Goal: Transaction & Acquisition: Purchase product/service

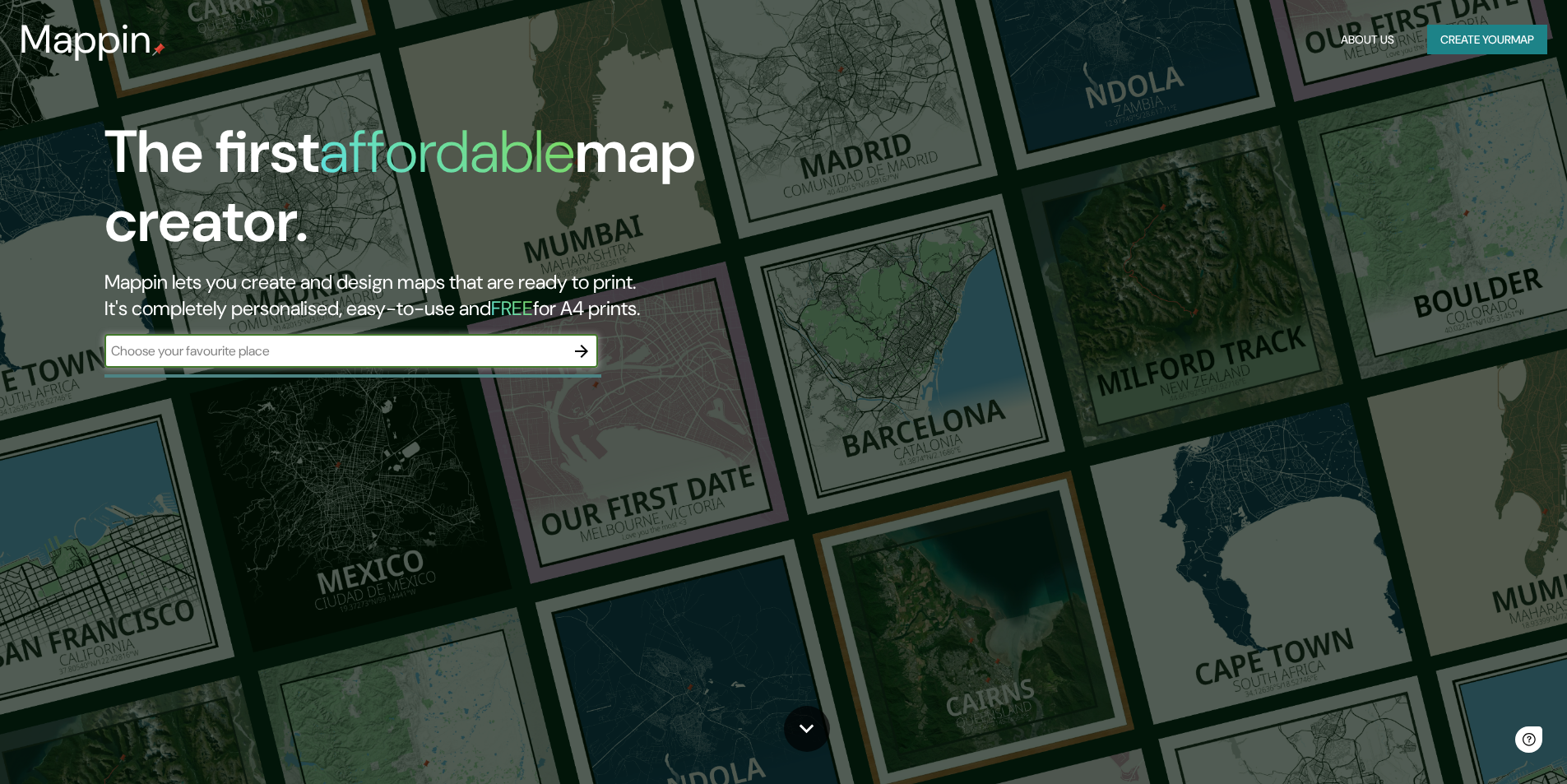
type input "e"
type input "edificio celosía"
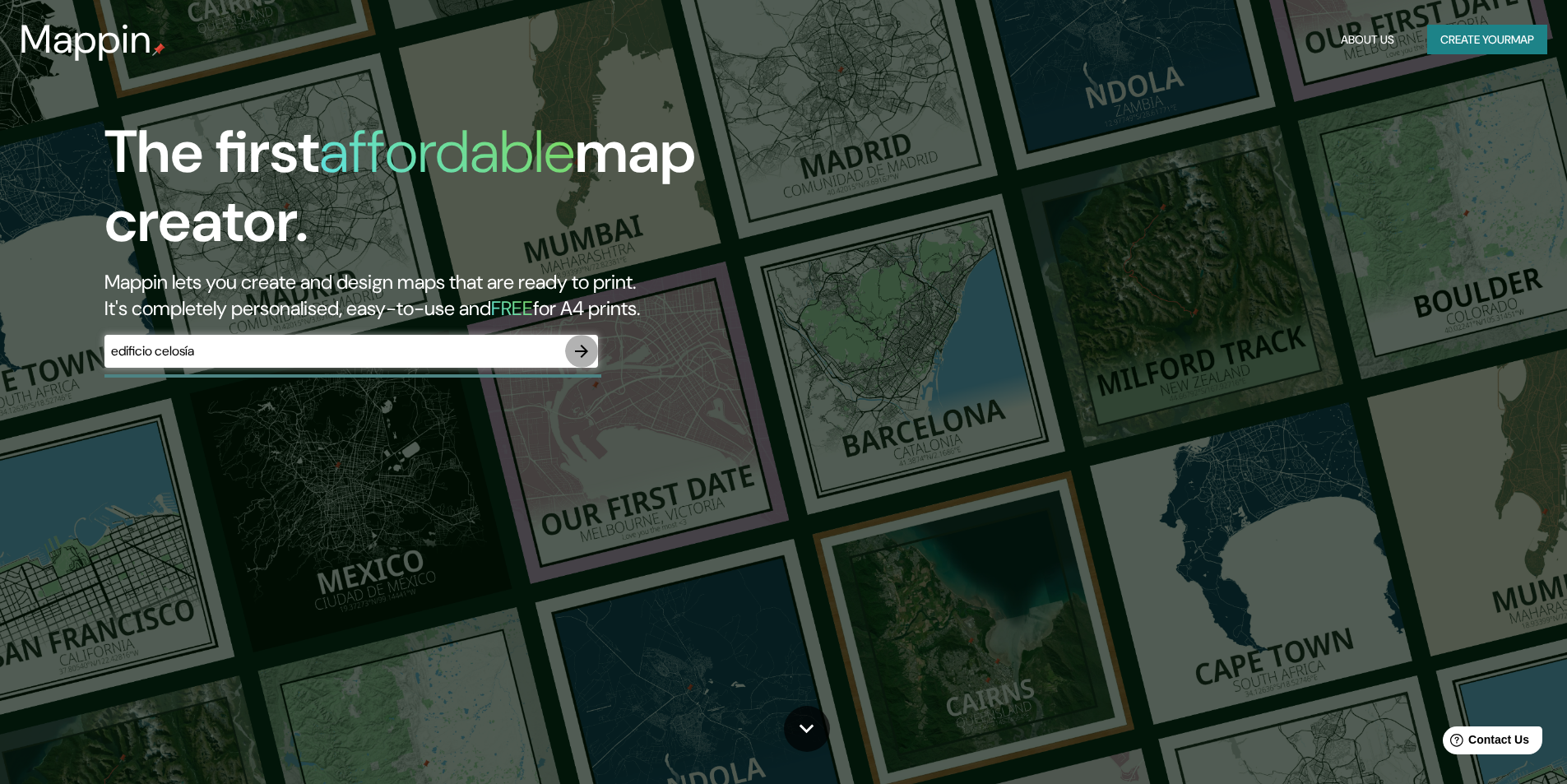
click at [568, 350] on button "button" at bounding box center [581, 351] width 33 height 33
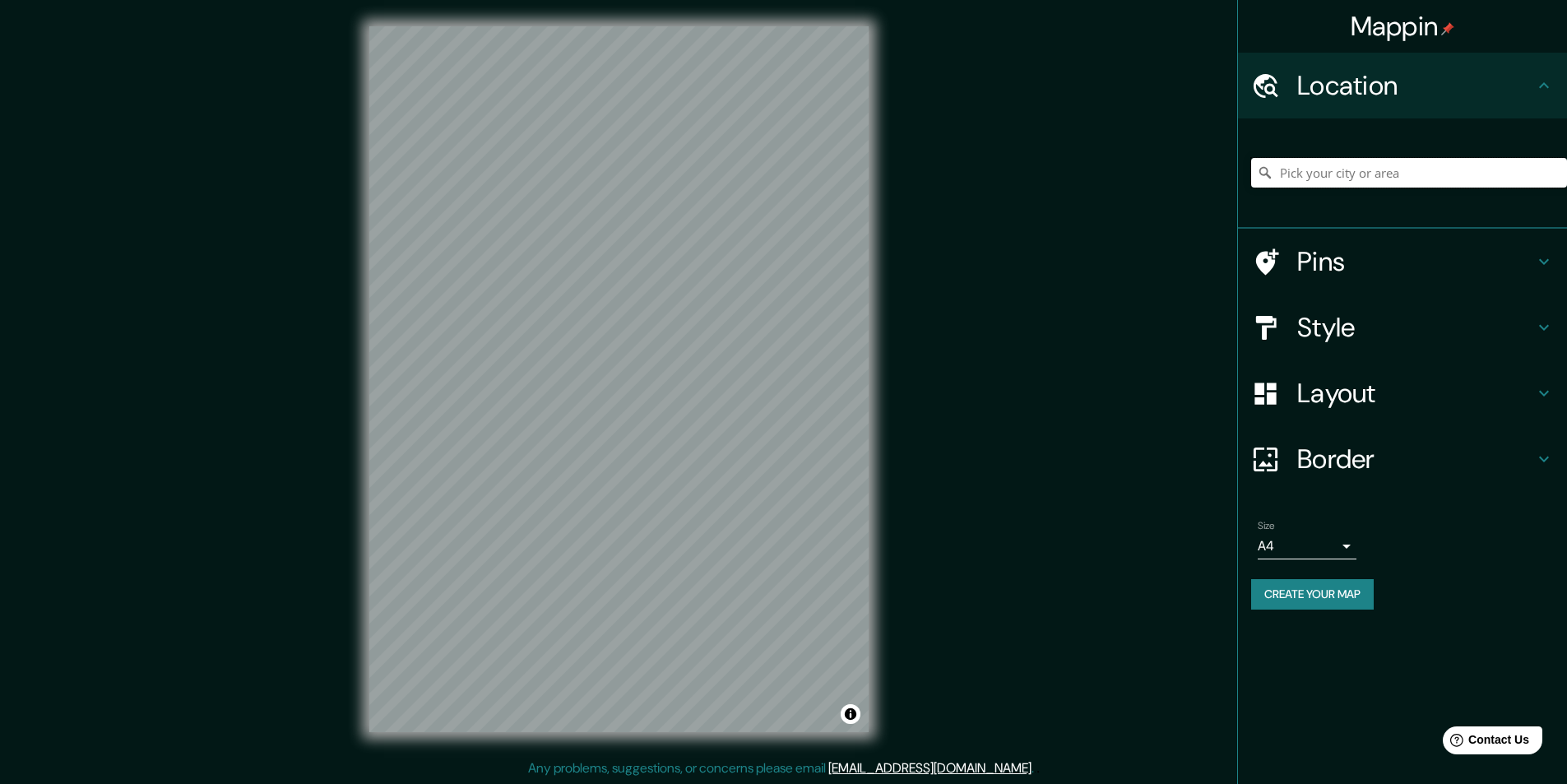
click at [1398, 175] on input "Pick your city or area" at bounding box center [1410, 172] width 316 height 29
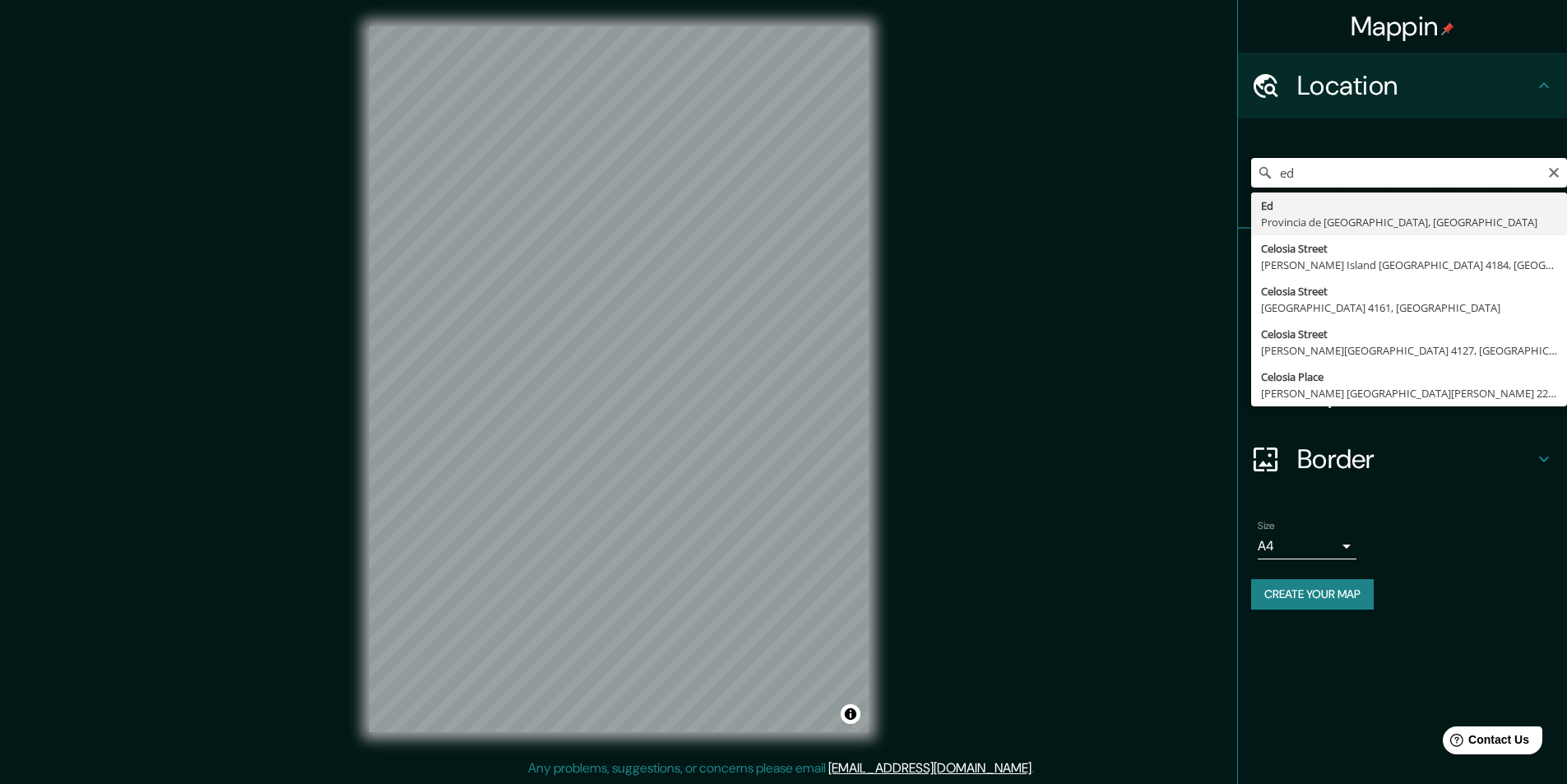
type input "e"
type input "celosía"
drag, startPoint x: 1459, startPoint y: 176, endPoint x: 1540, endPoint y: 178, distance: 81.0
click at [1467, 177] on input "celosía" at bounding box center [1410, 172] width 316 height 29
click at [1554, 176] on icon "Clear" at bounding box center [1555, 172] width 13 height 13
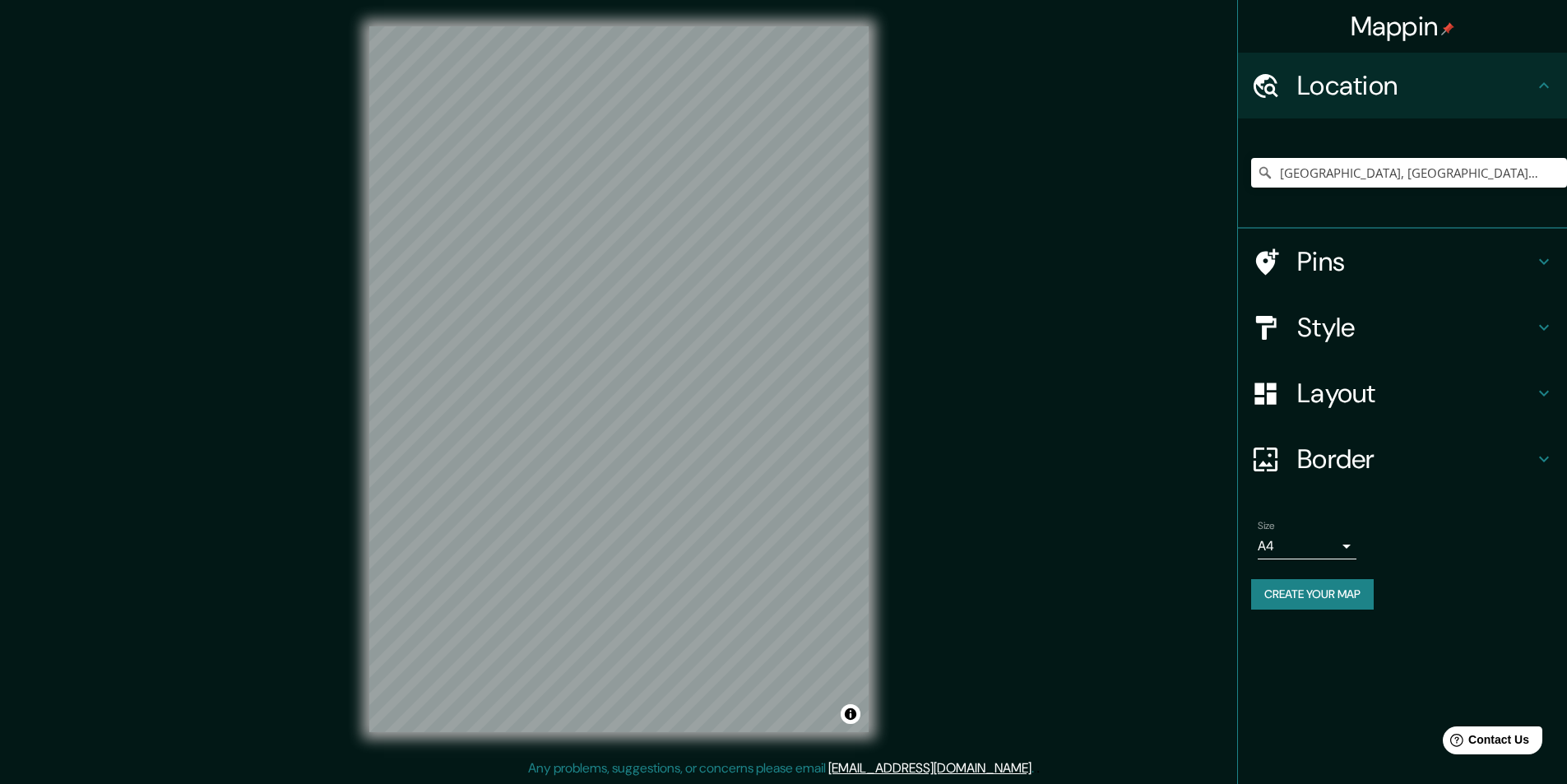
click at [913, 375] on div "Mappin Location [GEOGRAPHIC_DATA], [GEOGRAPHIC_DATA], [GEOGRAPHIC_DATA] [GEOGRA…" at bounding box center [784, 392] width 1567 height 785
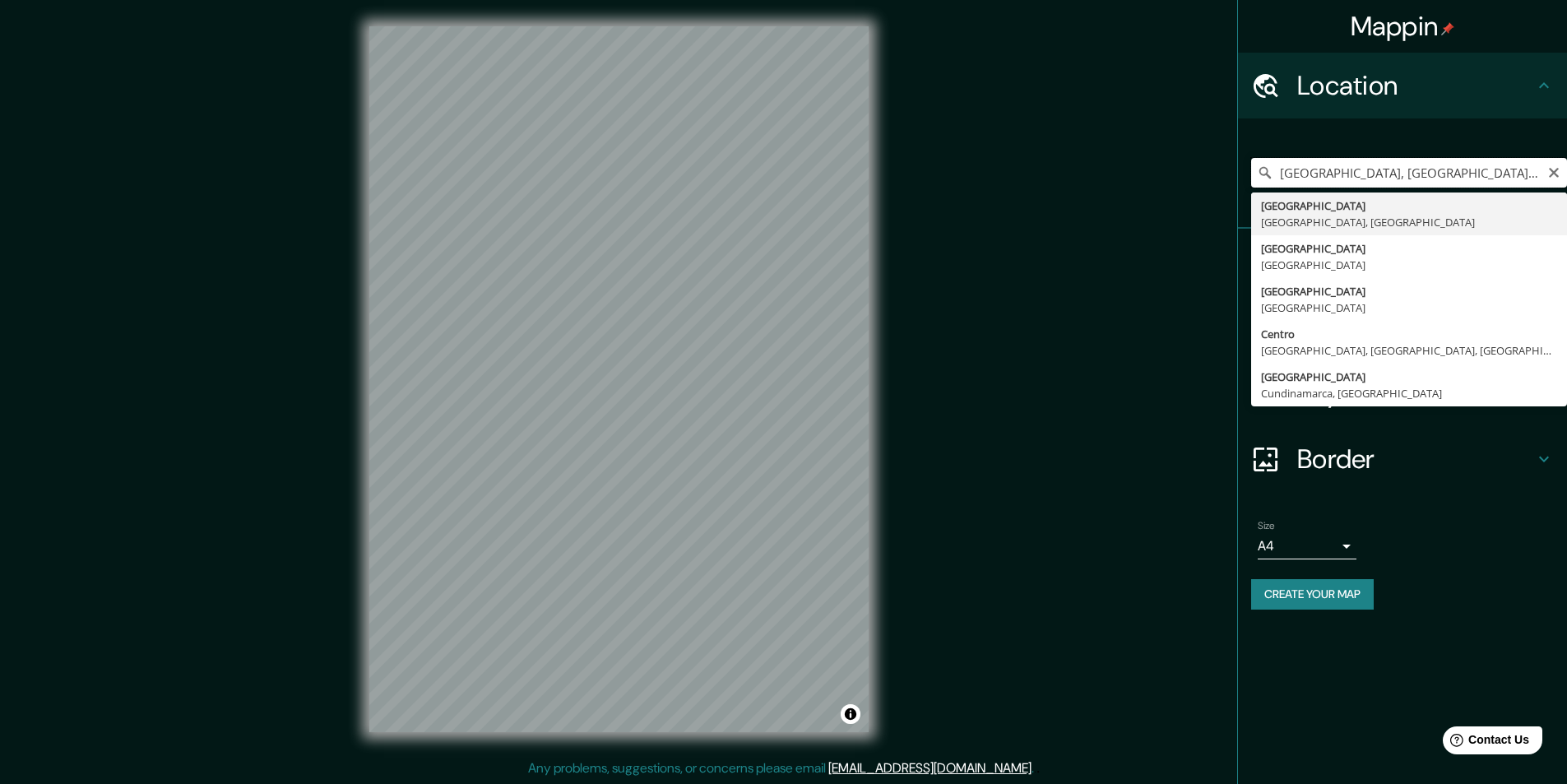
click at [1399, 162] on input "[GEOGRAPHIC_DATA], [GEOGRAPHIC_DATA], [GEOGRAPHIC_DATA]" at bounding box center [1410, 172] width 316 height 29
paste input "SANCHINARRO"
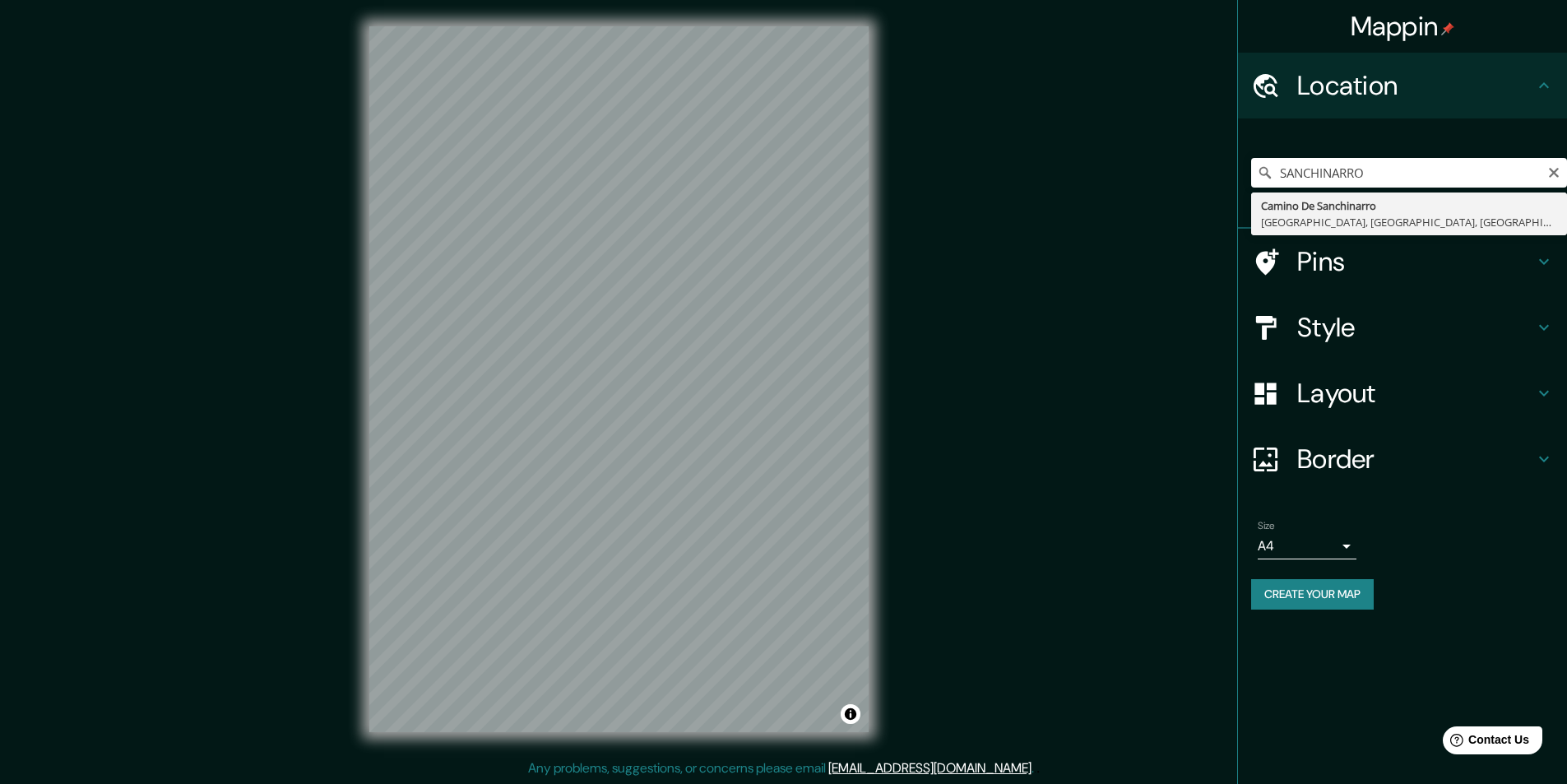
type input "Camino De Sanchinarro, [GEOGRAPHIC_DATA], [GEOGRAPHIC_DATA], [GEOGRAPHIC_DATA]"
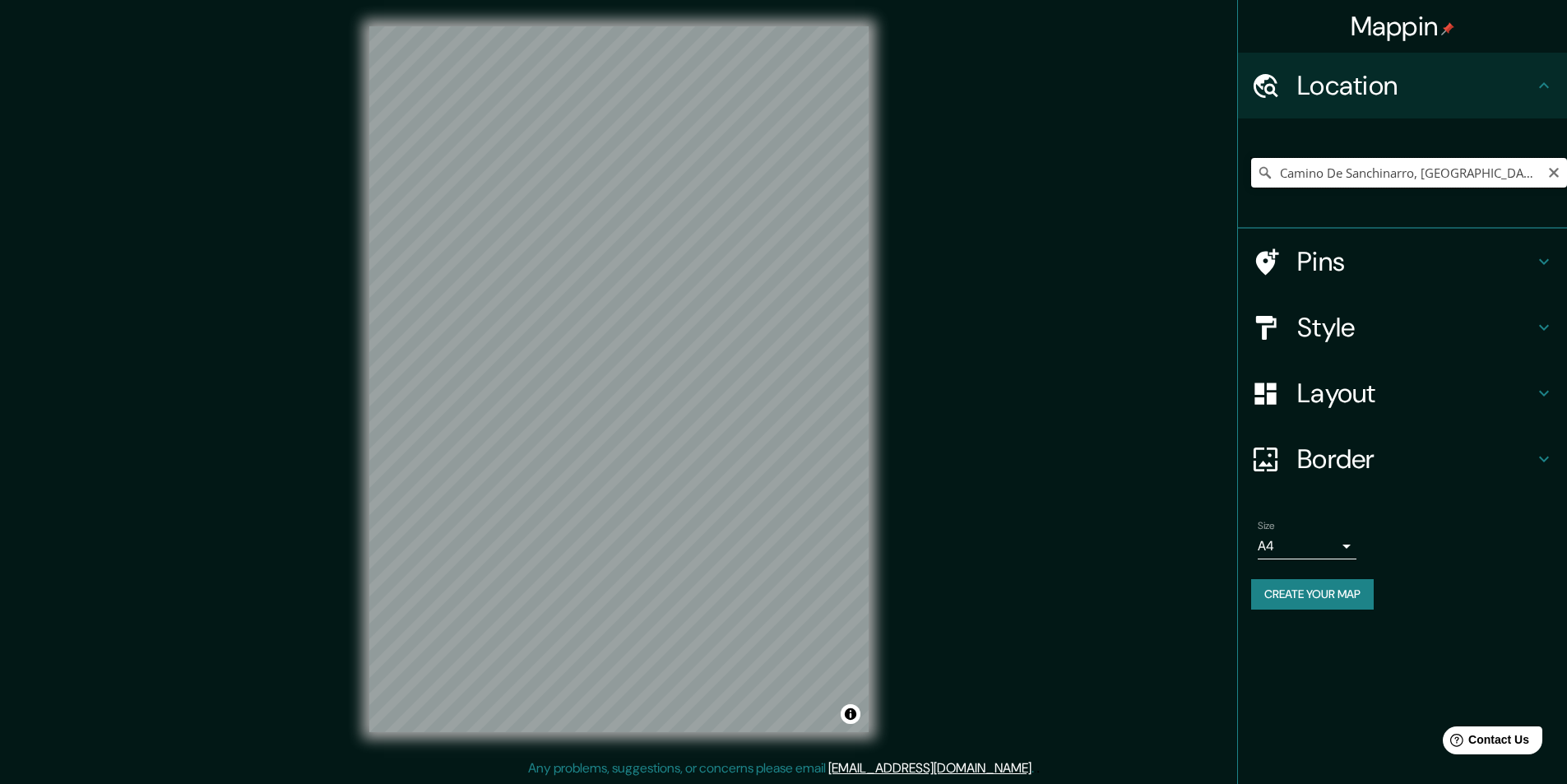
click at [1519, 183] on input "Camino De Sanchinarro, [GEOGRAPHIC_DATA], [GEOGRAPHIC_DATA], [GEOGRAPHIC_DATA]" at bounding box center [1410, 172] width 316 height 29
click at [1527, 180] on input "Camino De Sanchinarro, [GEOGRAPHIC_DATA], [GEOGRAPHIC_DATA], [GEOGRAPHIC_DATA]" at bounding box center [1410, 172] width 316 height 29
click at [1346, 341] on h4 "Style" at bounding box center [1416, 327] width 237 height 33
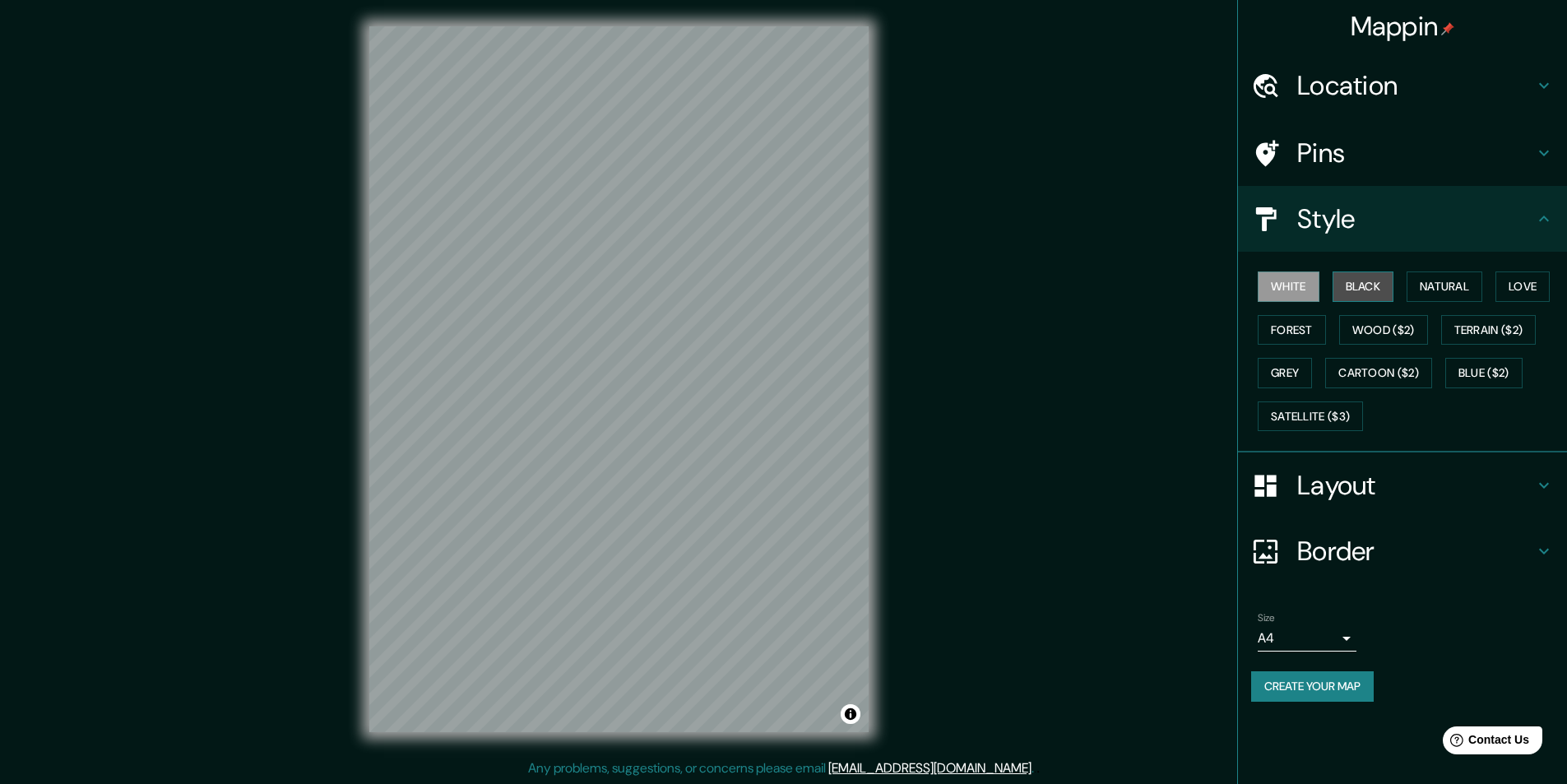
click at [1359, 295] on button "Black" at bounding box center [1364, 286] width 62 height 30
click at [1279, 294] on button "White" at bounding box center [1289, 286] width 62 height 30
click at [1464, 290] on button "Natural" at bounding box center [1445, 286] width 75 height 30
click at [1520, 280] on button "Love" at bounding box center [1523, 286] width 55 height 30
click at [1298, 330] on button "Forest" at bounding box center [1292, 330] width 69 height 30
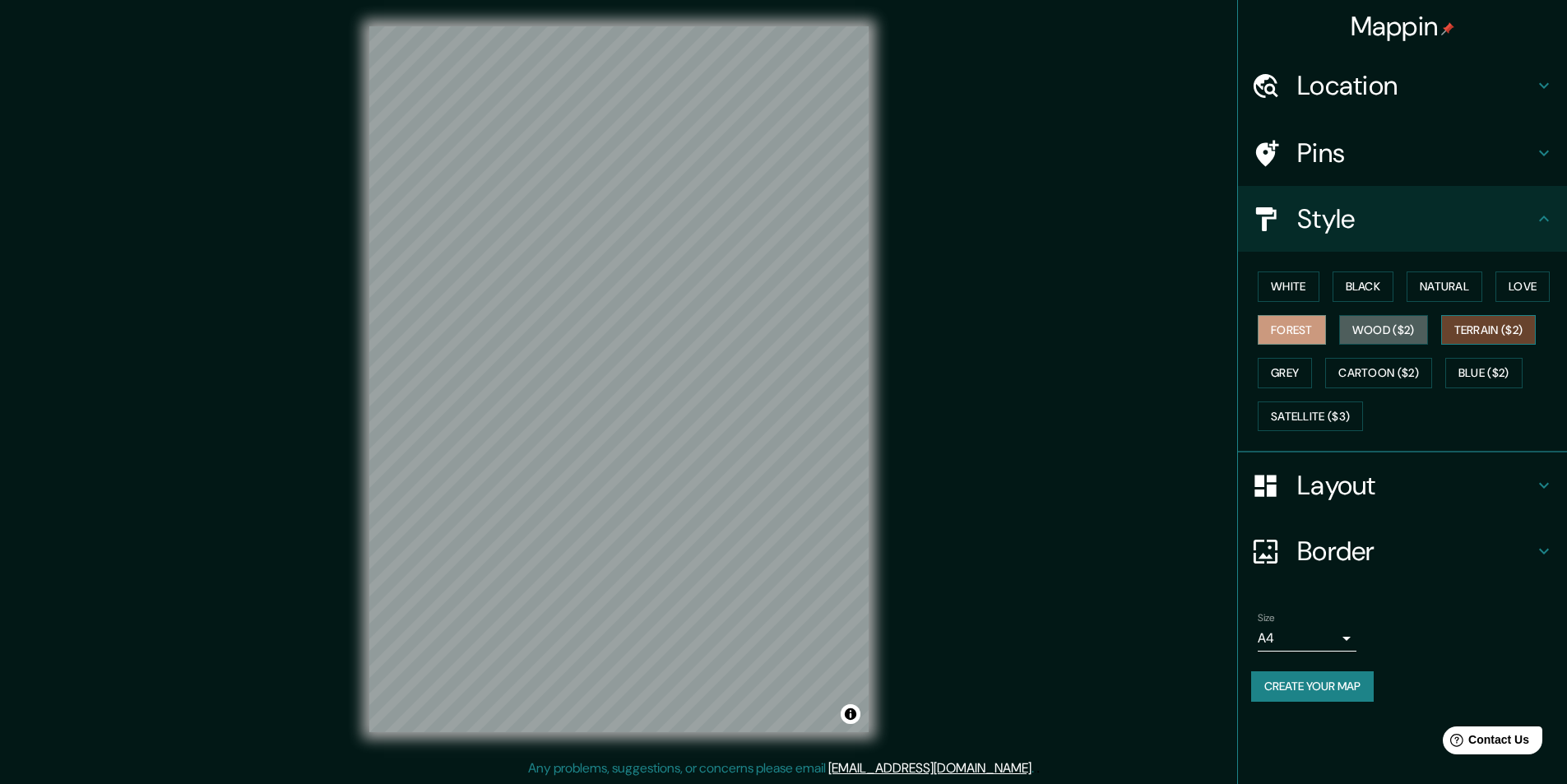
drag, startPoint x: 1378, startPoint y: 327, endPoint x: 1474, endPoint y: 326, distance: 96.0
click at [1381, 327] on button "Wood ($2)" at bounding box center [1383, 330] width 89 height 30
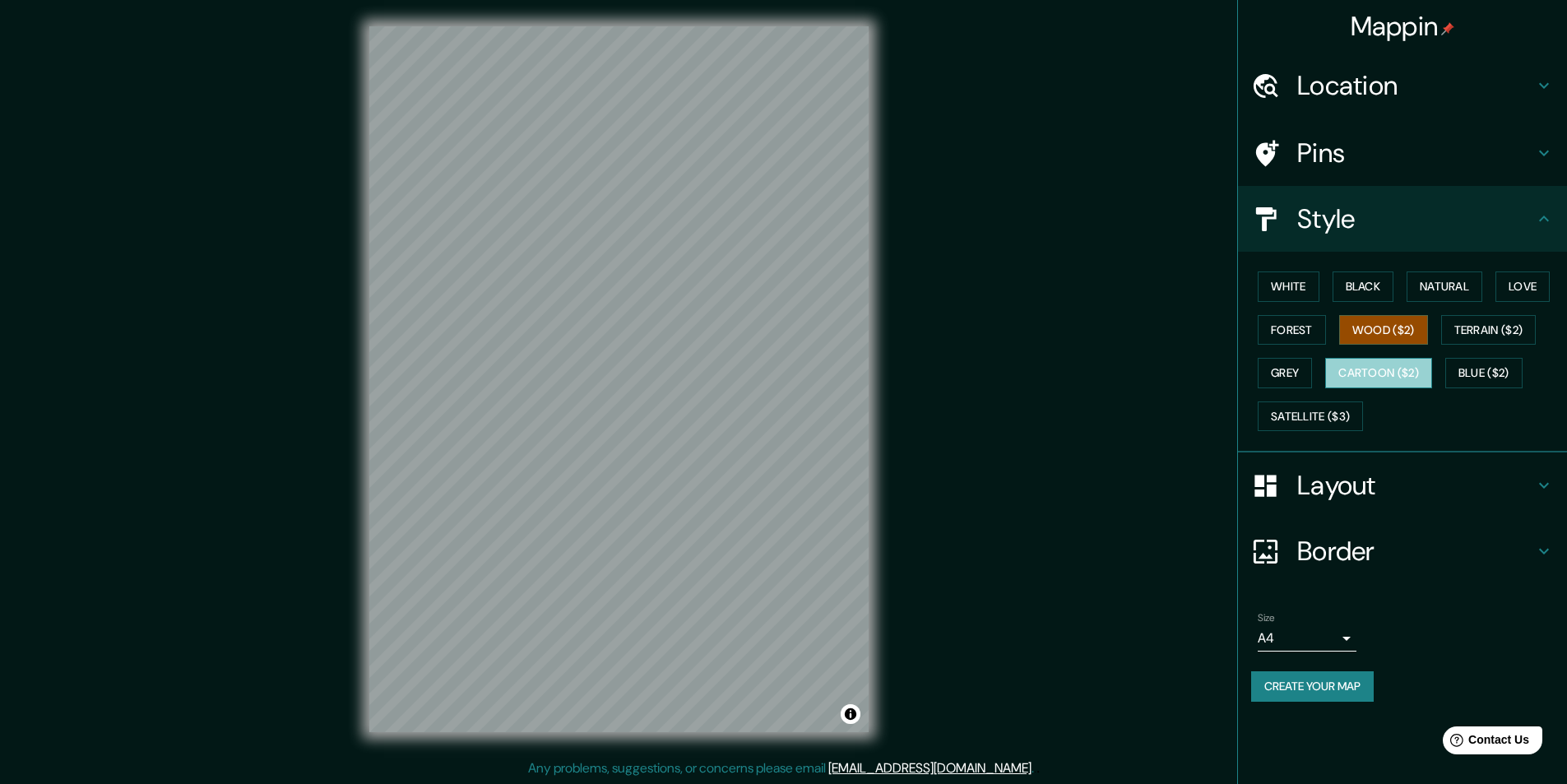
click at [1385, 360] on button "Cartoon ($2)" at bounding box center [1380, 373] width 107 height 30
click at [1294, 373] on button "Grey" at bounding box center [1285, 373] width 55 height 30
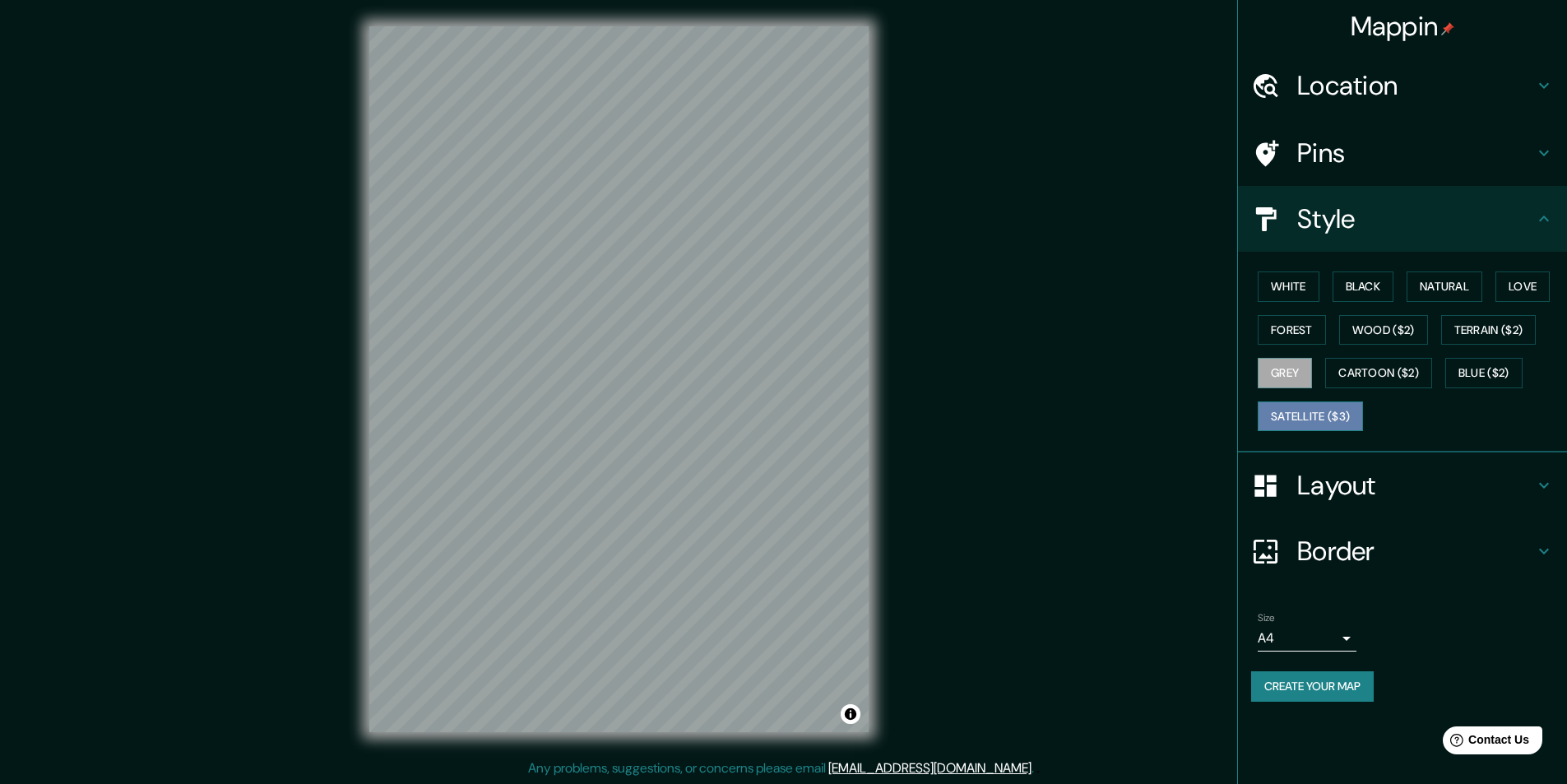
click at [1325, 408] on button "Satellite ($3)" at bounding box center [1311, 416] width 105 height 30
click at [1385, 373] on button "Cartoon ($2)" at bounding box center [1380, 373] width 107 height 30
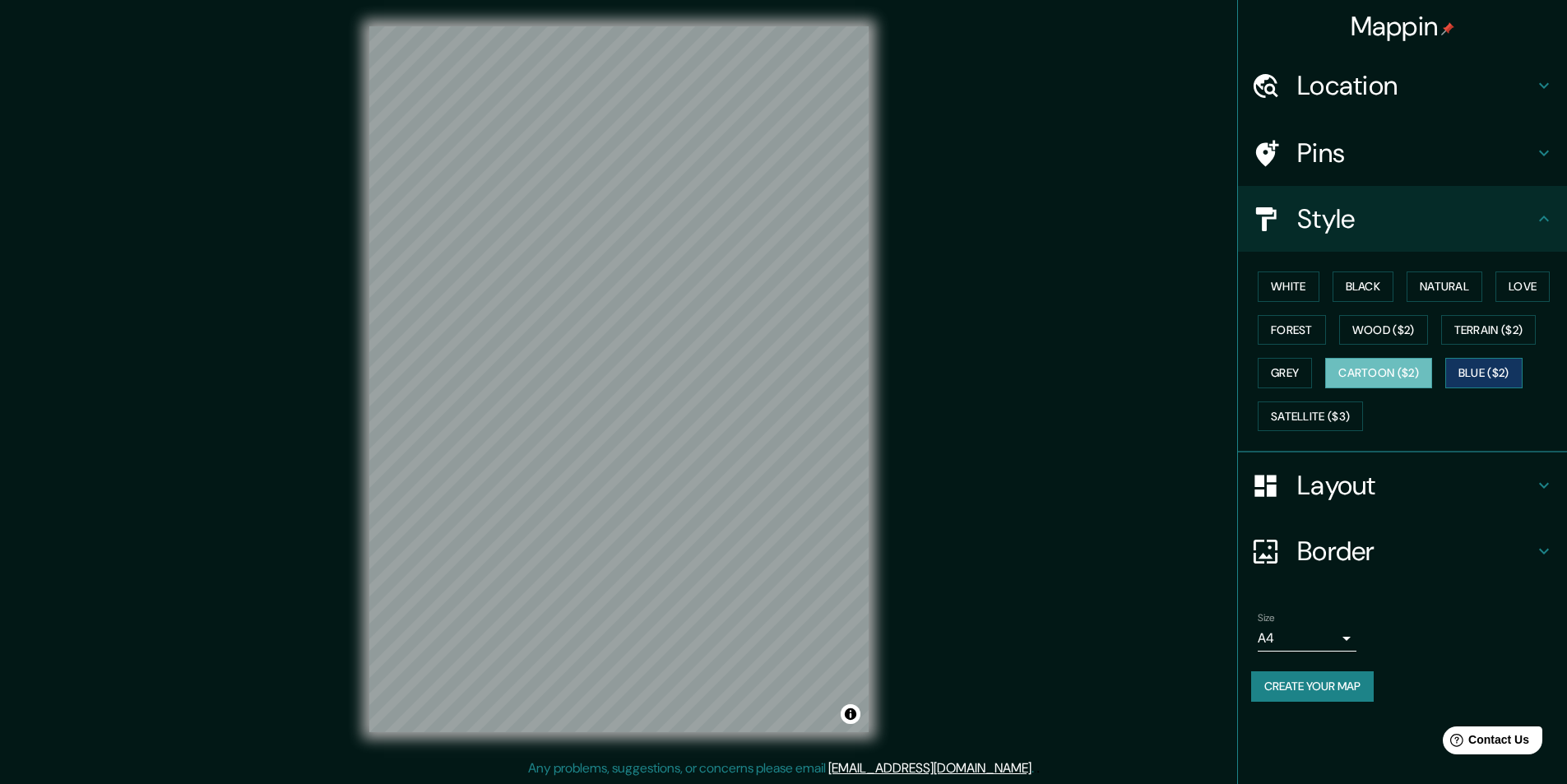
click at [1510, 366] on button "Blue ($2)" at bounding box center [1484, 373] width 77 height 30
click at [1290, 278] on button "White" at bounding box center [1289, 286] width 62 height 30
click at [1300, 381] on button "Grey" at bounding box center [1285, 373] width 55 height 30
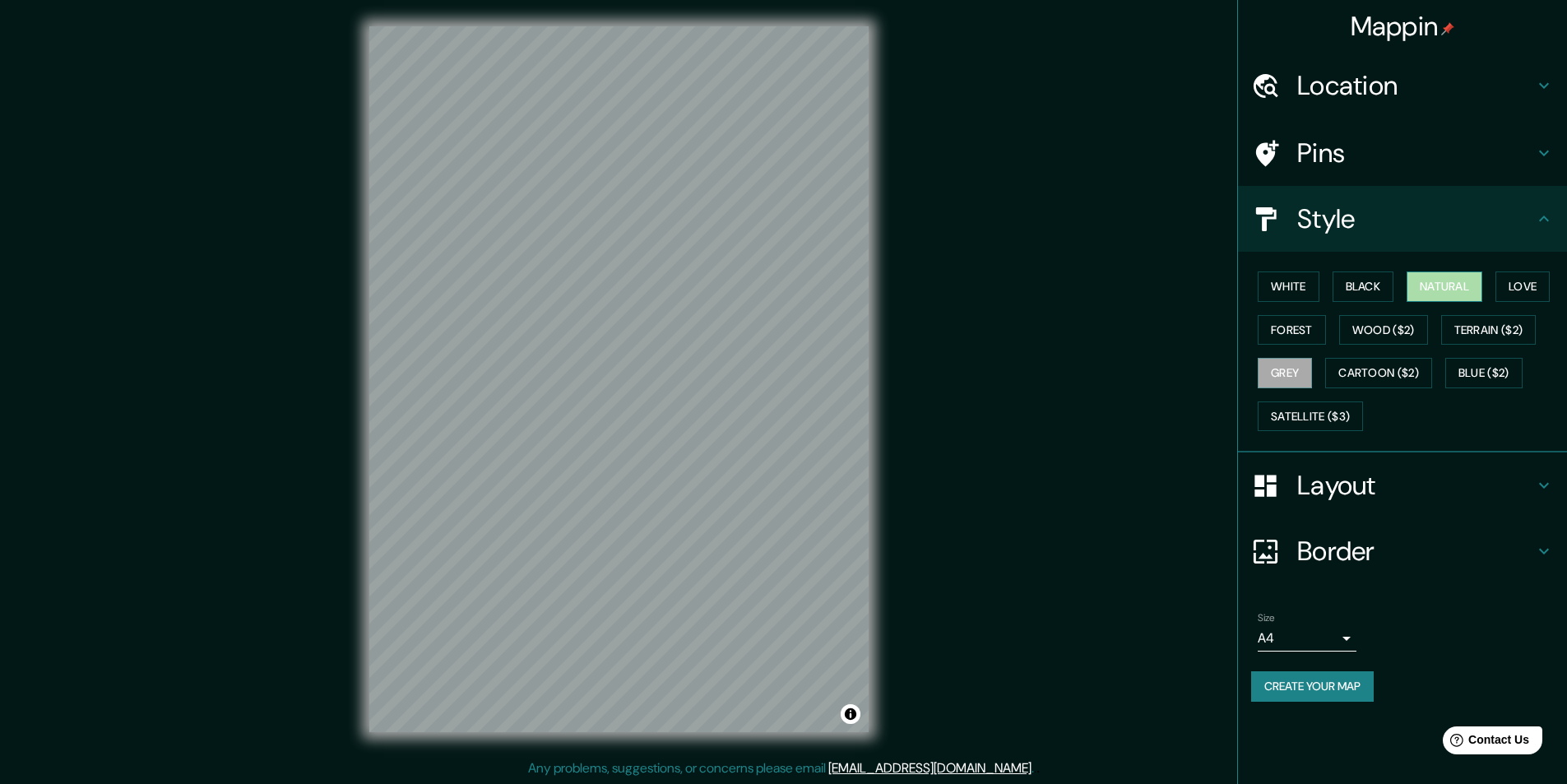
click at [1470, 295] on button "Natural" at bounding box center [1445, 286] width 75 height 30
click at [1359, 494] on h4 "Layout" at bounding box center [1416, 485] width 237 height 33
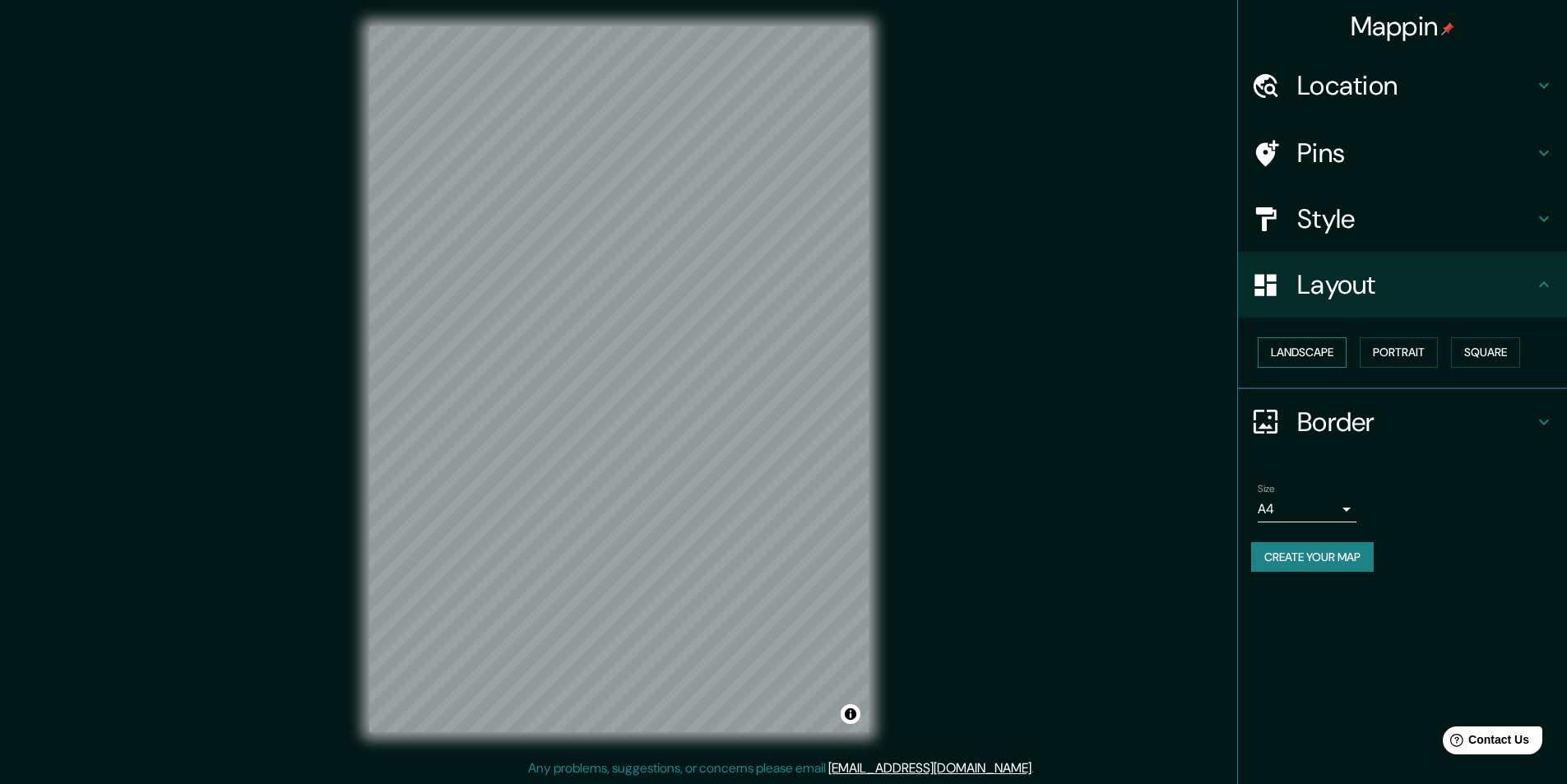
click at [1325, 347] on button "Landscape" at bounding box center [1302, 352] width 89 height 30
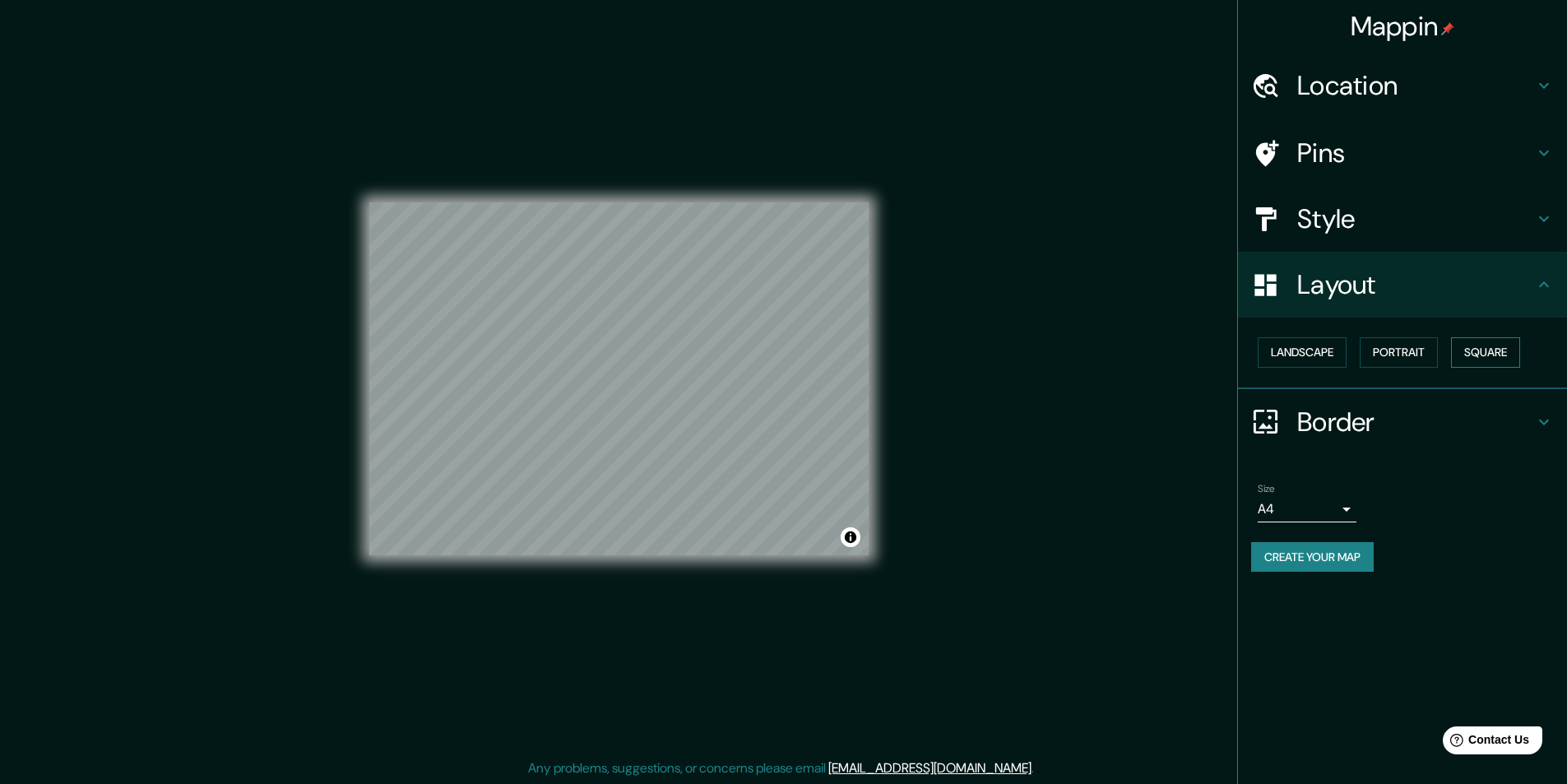
click at [1462, 351] on button "Square" at bounding box center [1485, 352] width 69 height 30
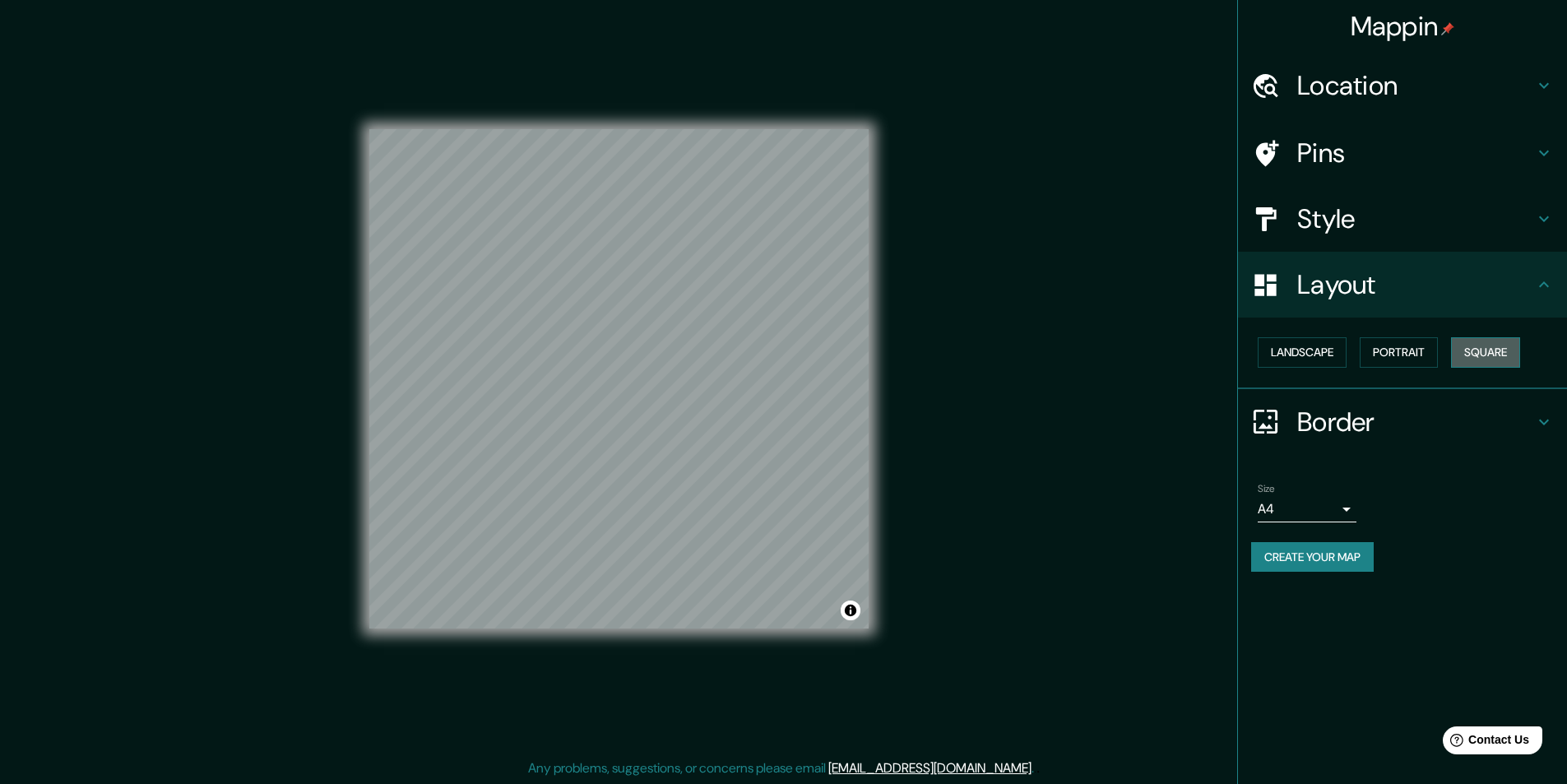
click at [1490, 356] on button "Square" at bounding box center [1485, 352] width 69 height 30
click at [1354, 357] on div "Landscape [GEOGRAPHIC_DATA]" at bounding box center [1410, 352] width 316 height 43
click at [1395, 345] on button "Portrait" at bounding box center [1398, 352] width 78 height 30
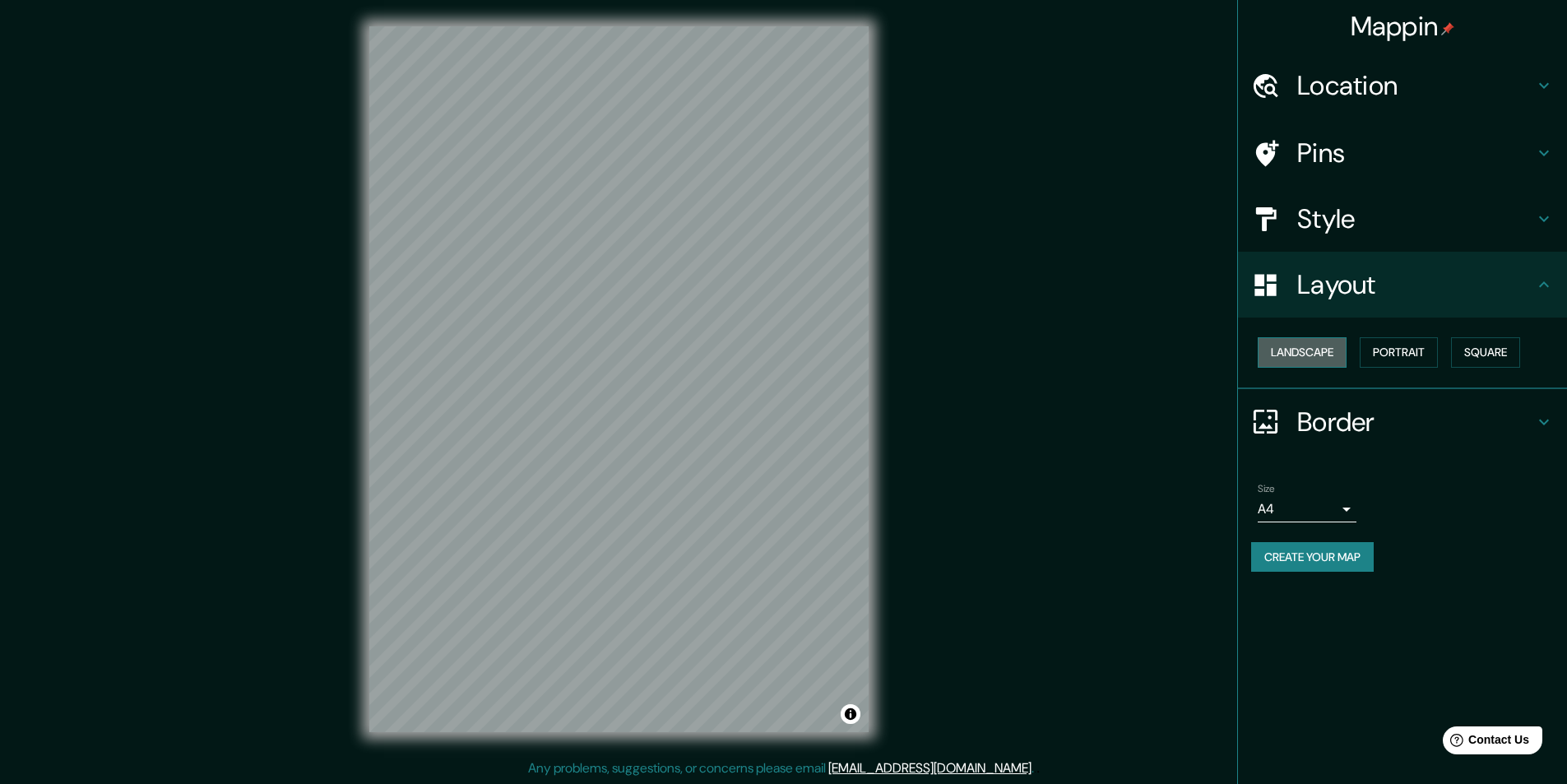
click at [1331, 354] on button "Landscape" at bounding box center [1302, 352] width 89 height 30
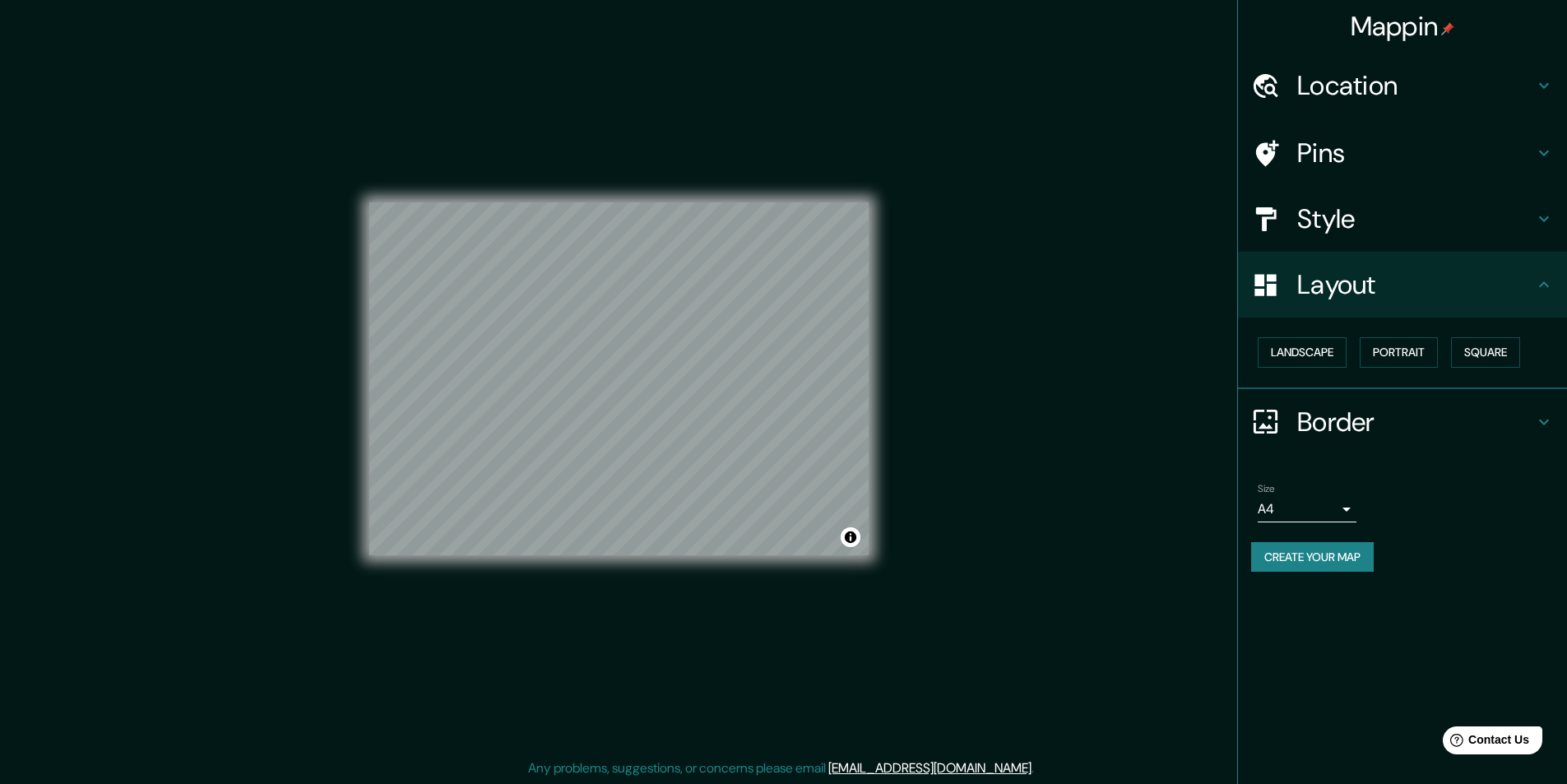
click at [1367, 426] on h4 "Border" at bounding box center [1416, 422] width 237 height 33
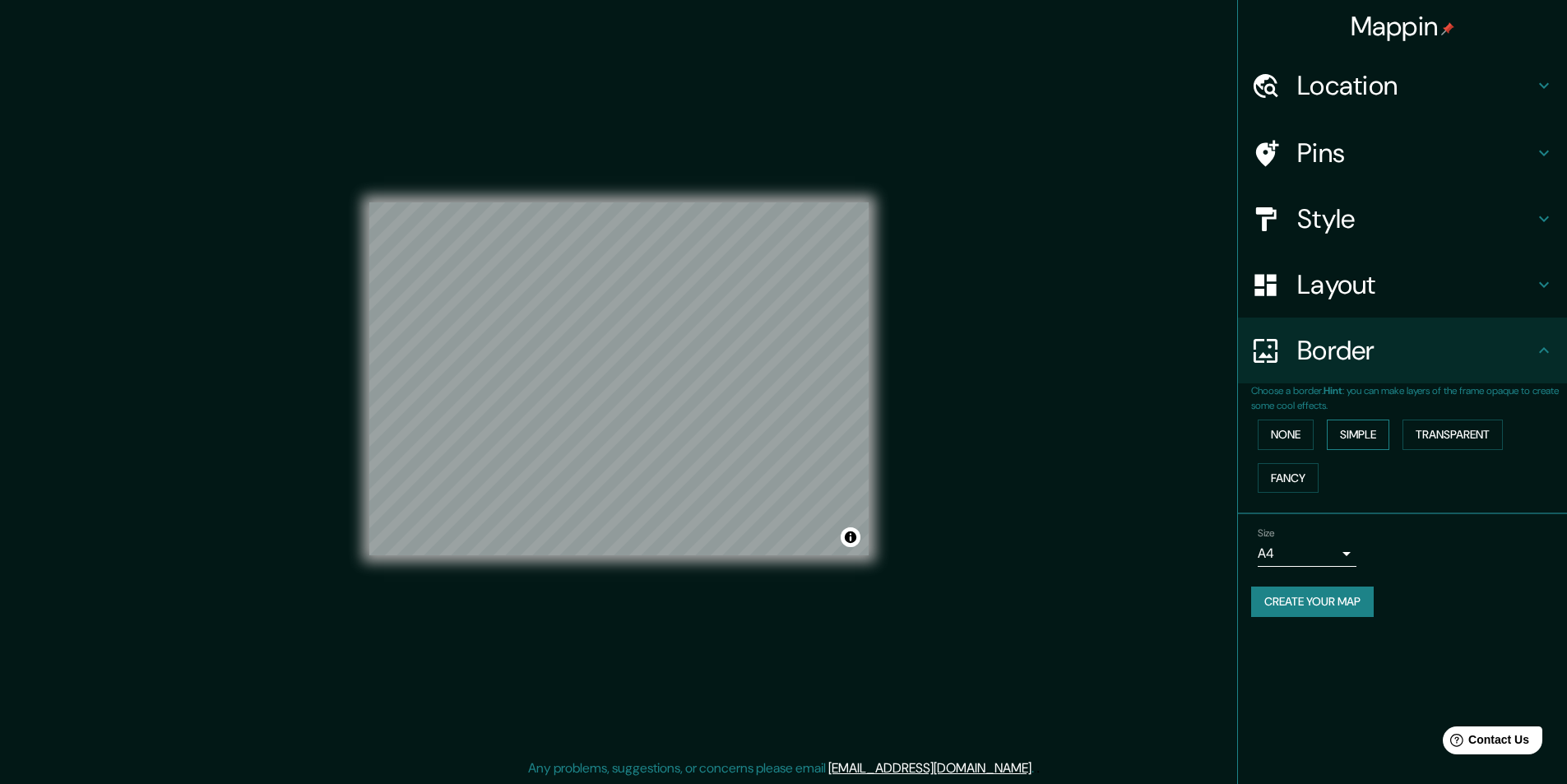
click at [1370, 434] on button "Simple" at bounding box center [1358, 435] width 62 height 30
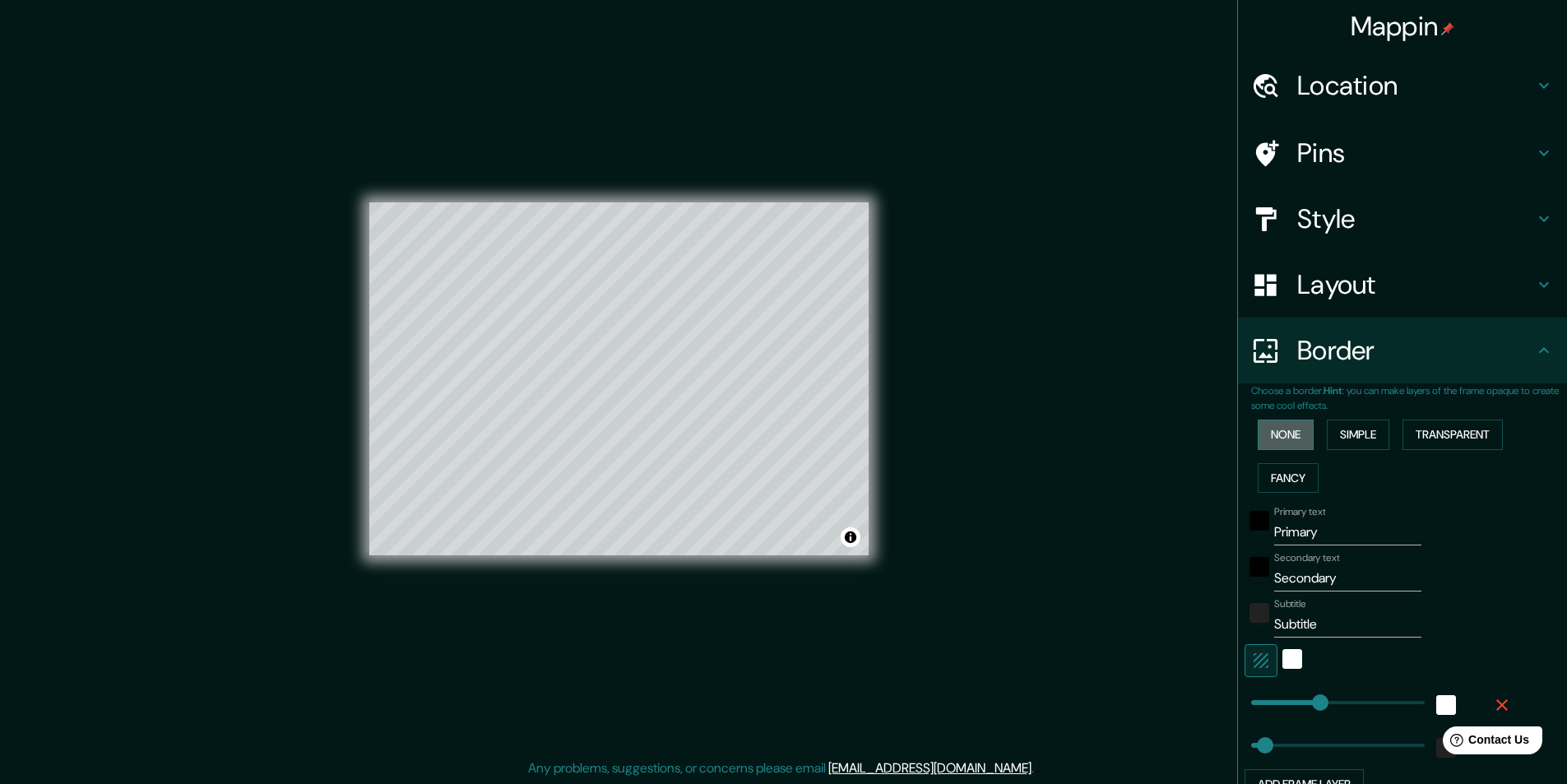
click at [1278, 433] on button "None" at bounding box center [1285, 435] width 56 height 30
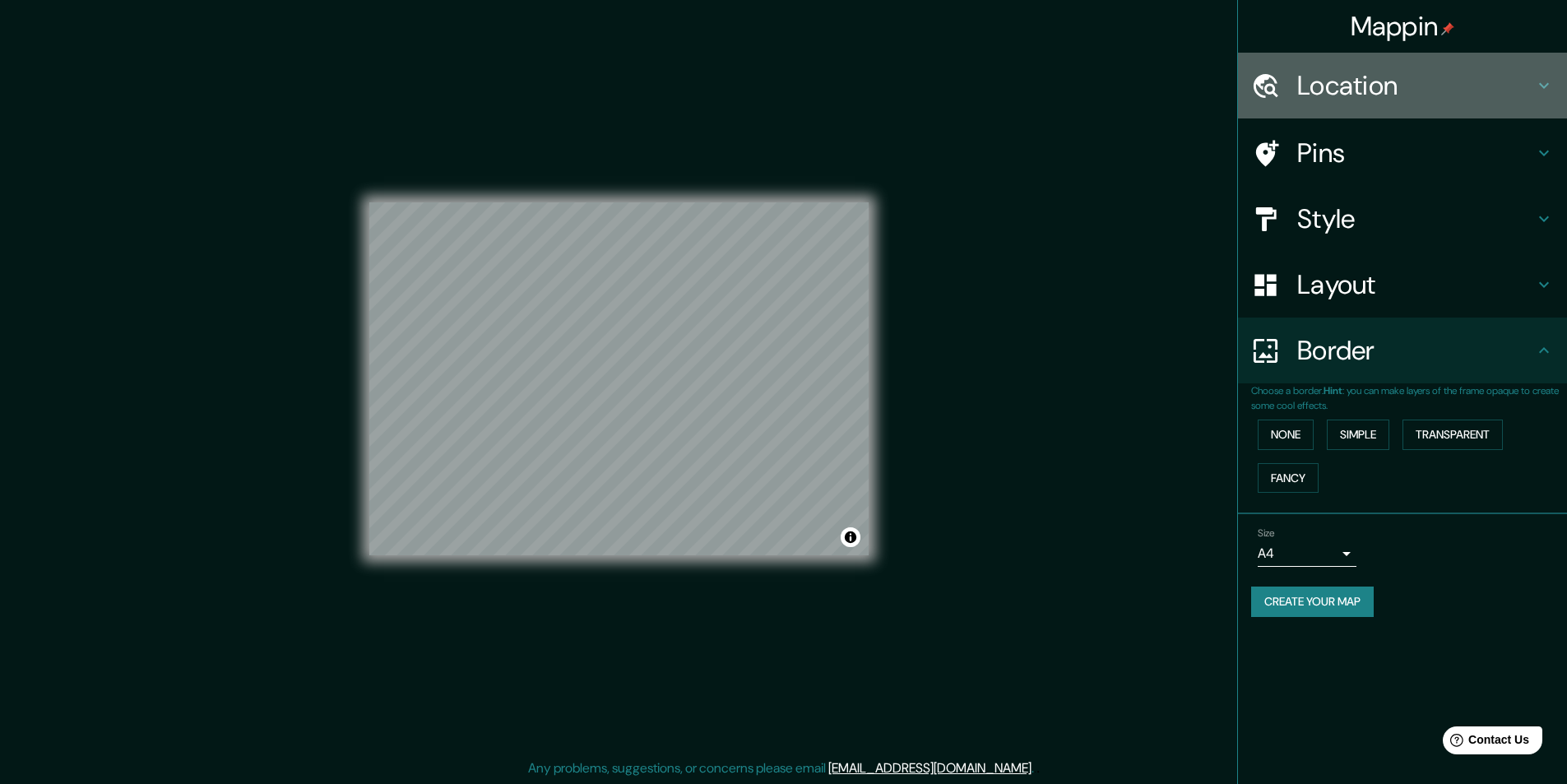
click at [1457, 66] on div "Location" at bounding box center [1403, 86] width 330 height 66
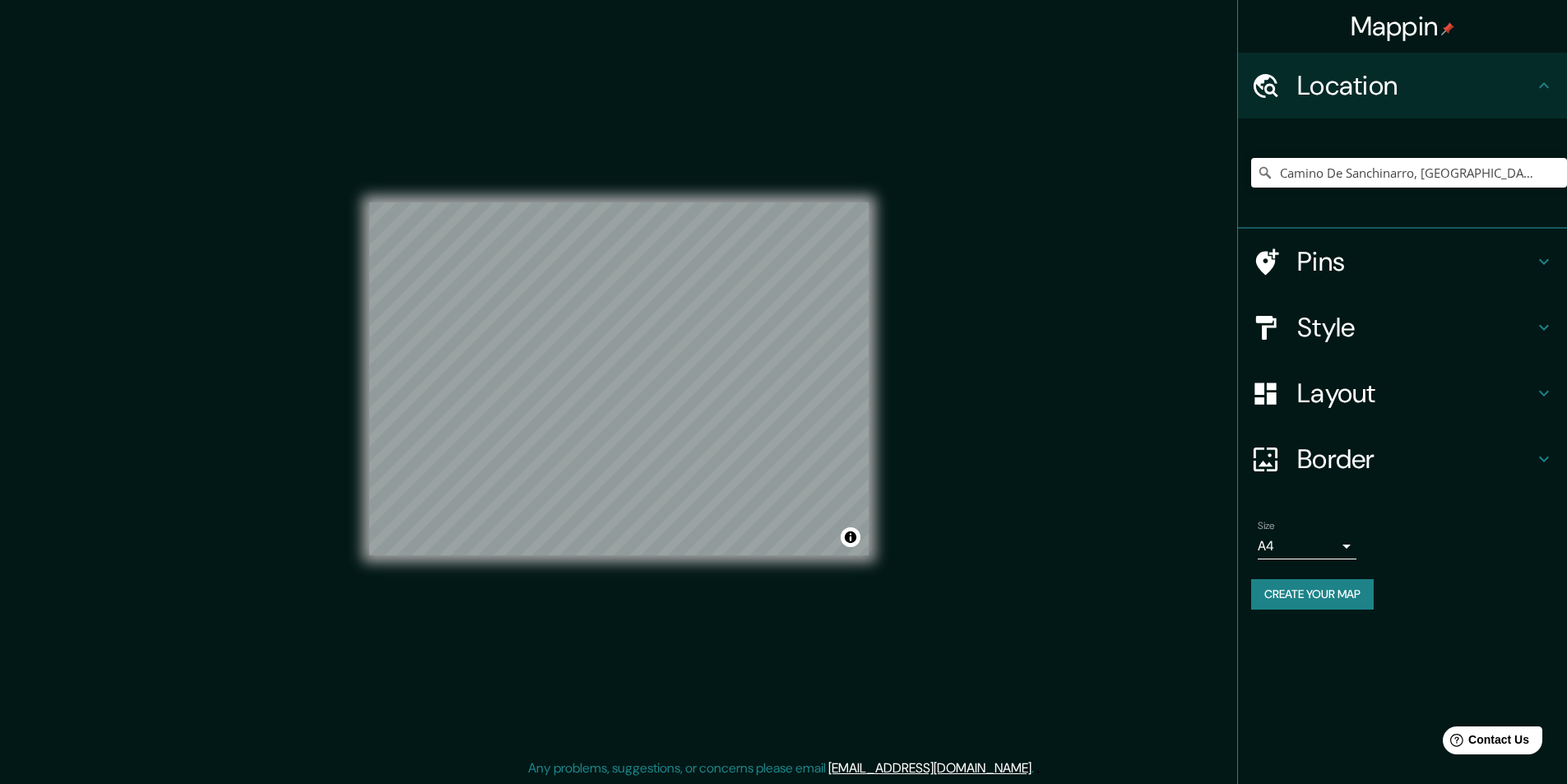
click at [1453, 74] on h4 "Location" at bounding box center [1416, 85] width 237 height 33
click at [1356, 254] on h4 "Pins" at bounding box center [1416, 261] width 237 height 33
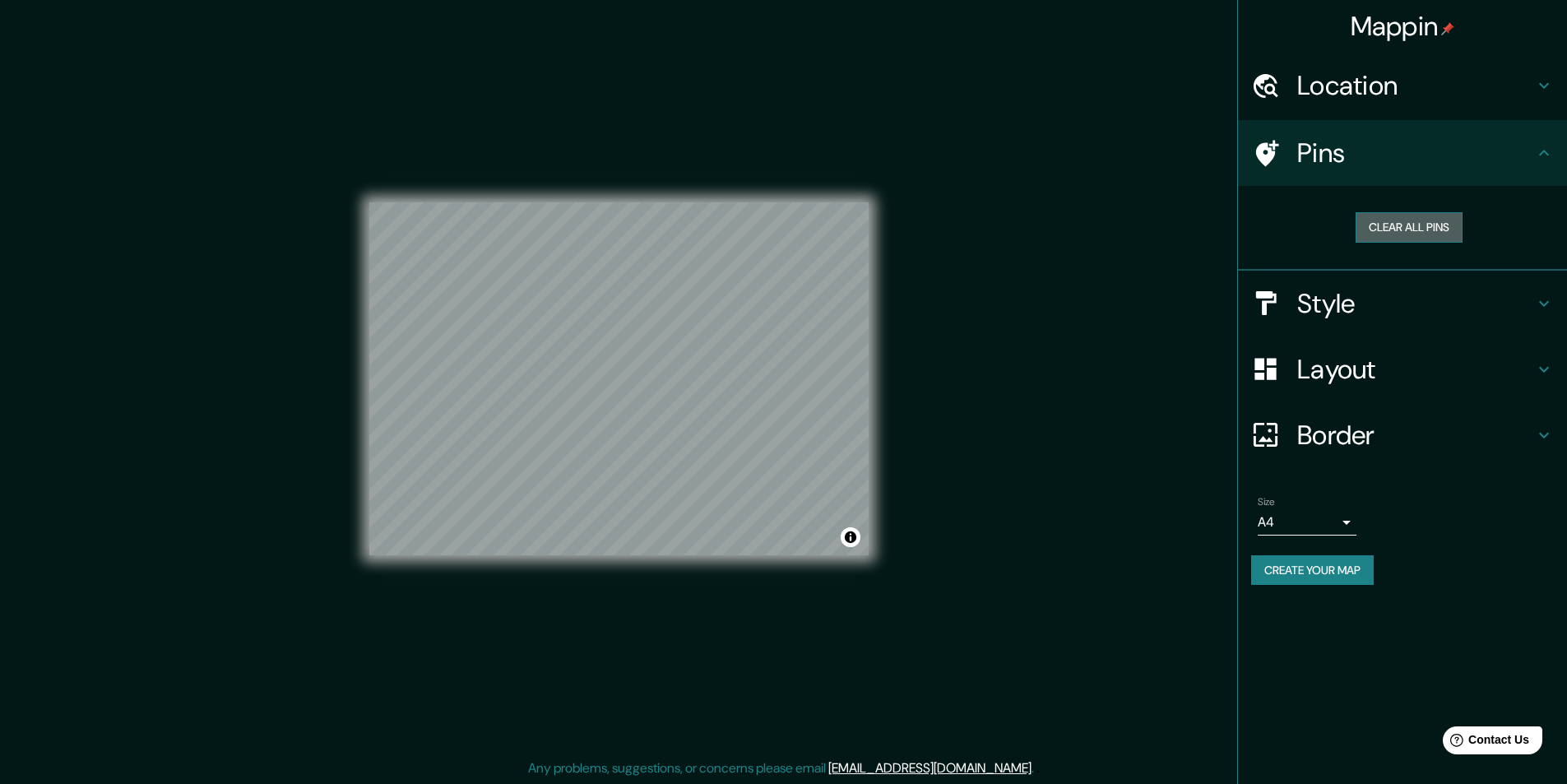
click at [1403, 219] on button "Clear all pins" at bounding box center [1410, 227] width 107 height 30
click at [1396, 305] on h4 "Style" at bounding box center [1416, 303] width 237 height 33
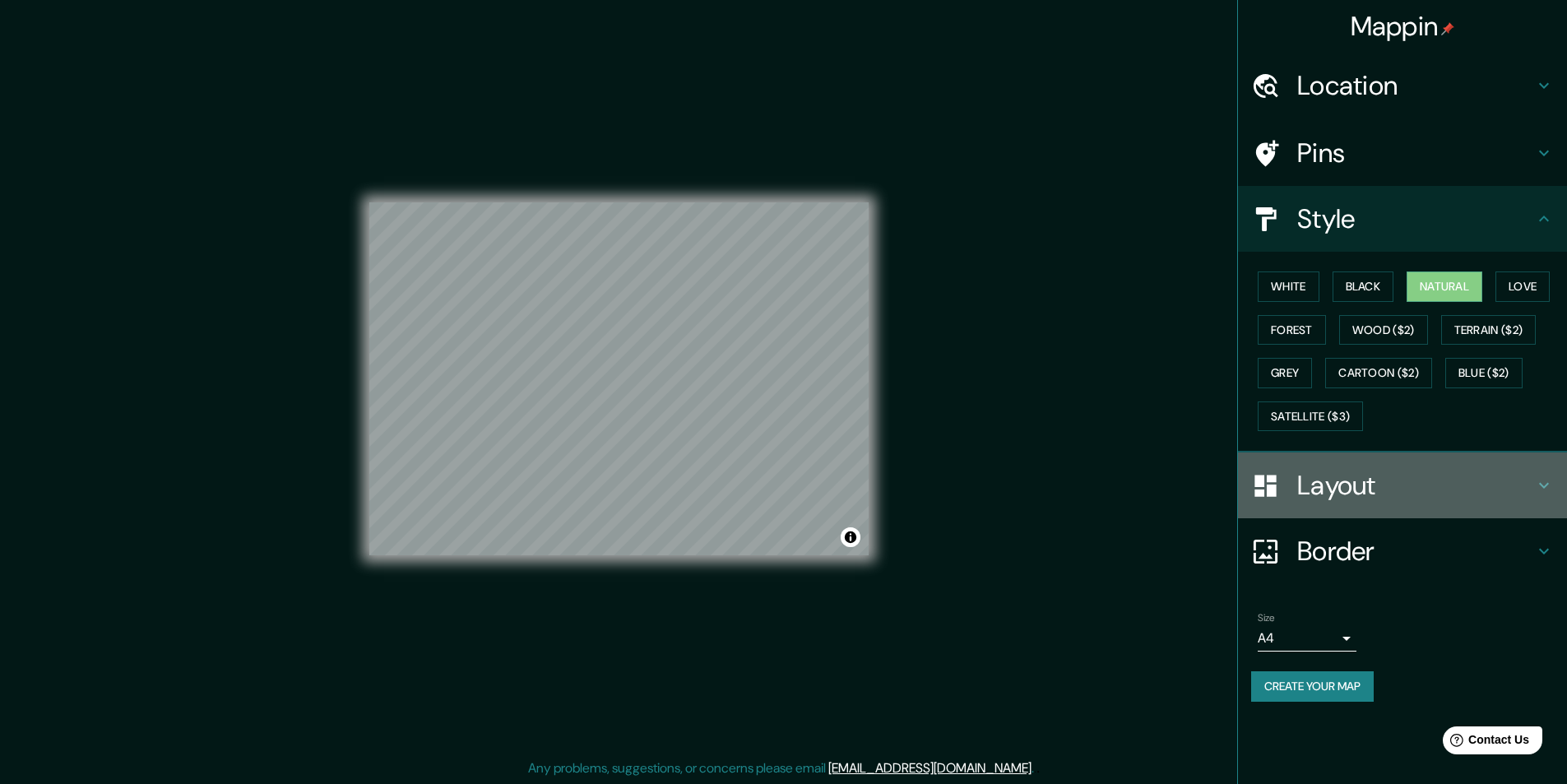
click at [1301, 485] on h4 "Layout" at bounding box center [1416, 485] width 237 height 33
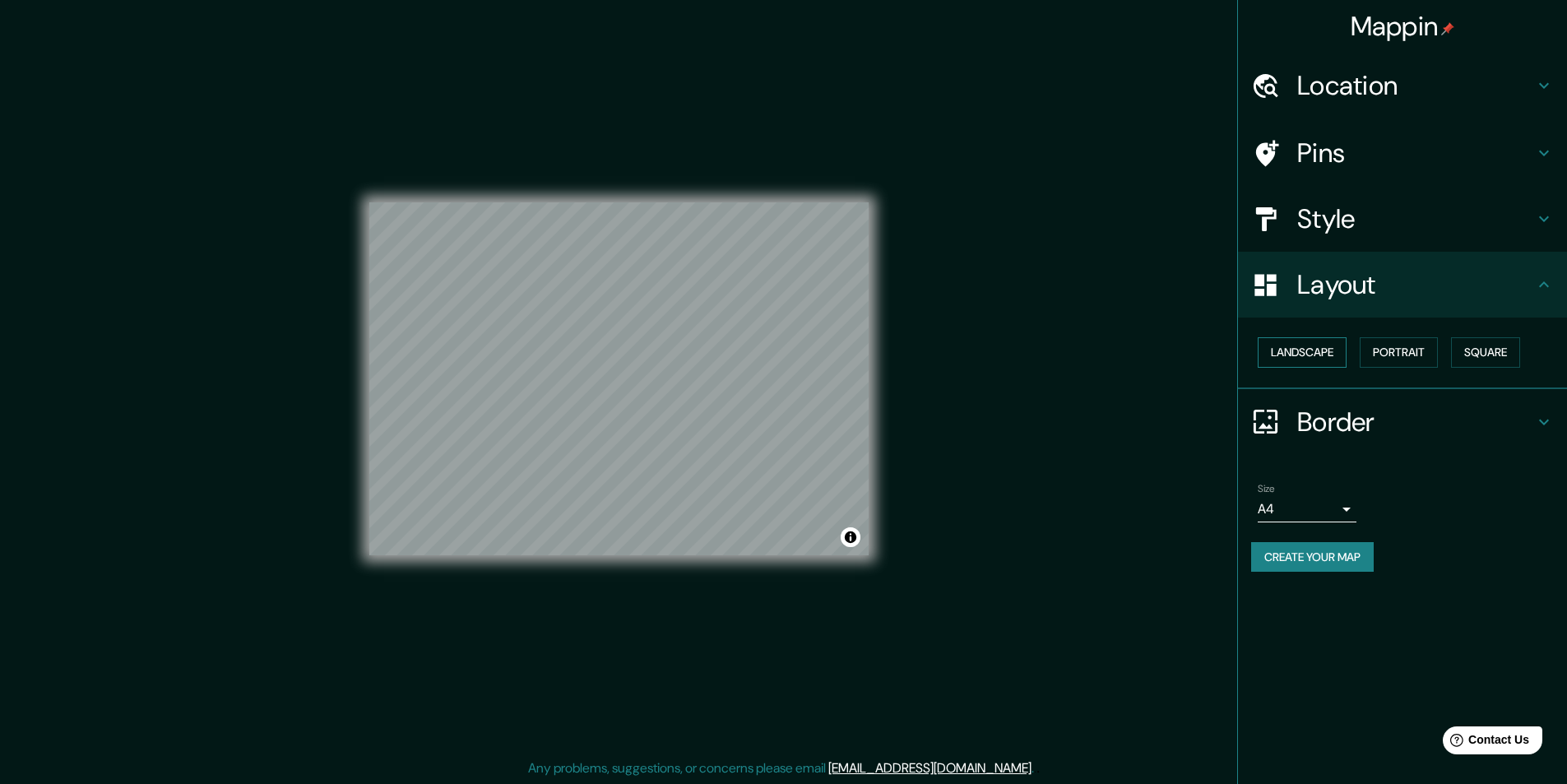
click at [1310, 360] on button "Landscape" at bounding box center [1302, 352] width 89 height 30
click at [1480, 353] on button "Square" at bounding box center [1485, 352] width 69 height 30
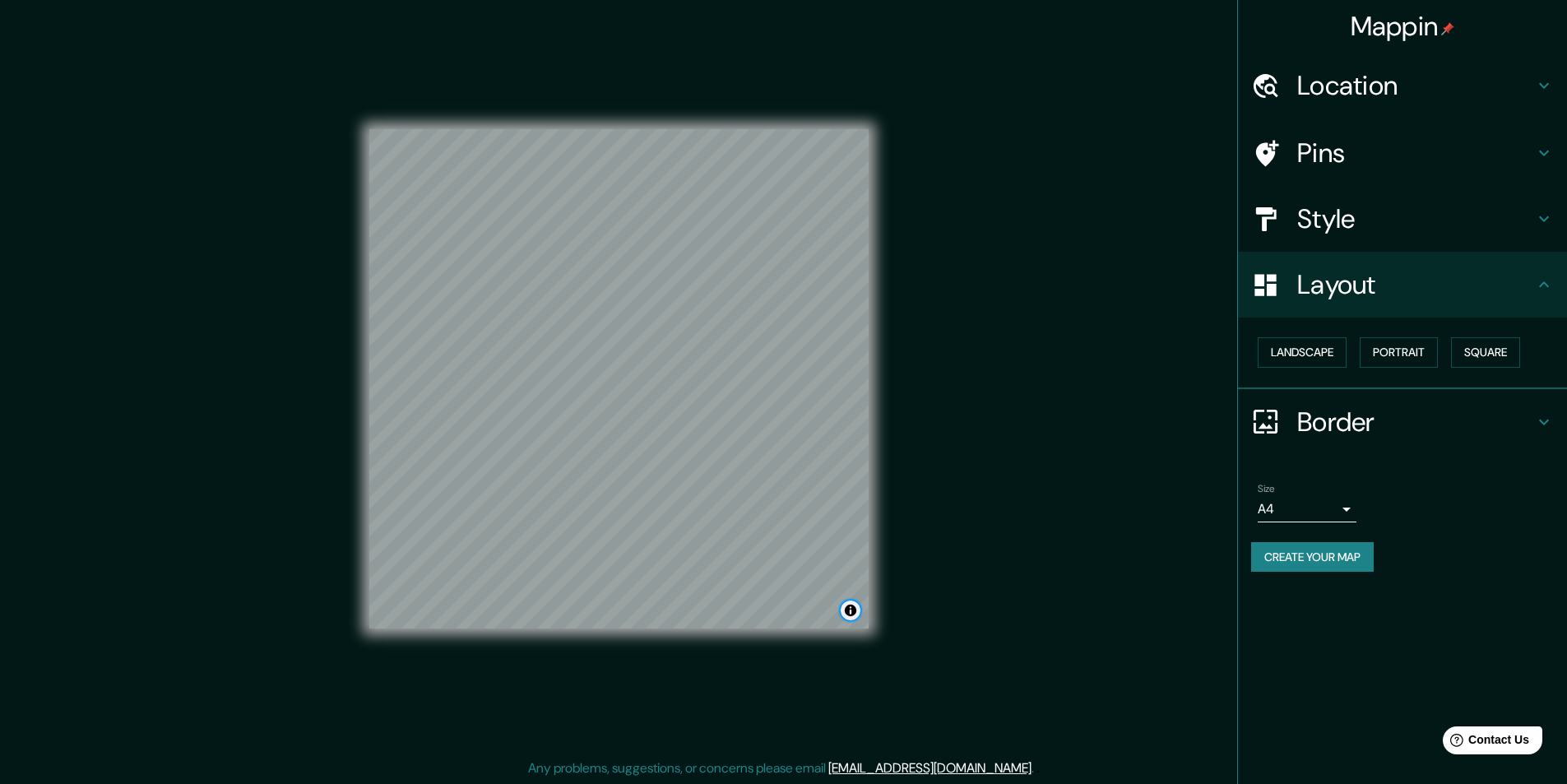
click at [846, 610] on button "Toggle attribution" at bounding box center [850, 610] width 20 height 20
click at [852, 612] on button "Toggle attribution" at bounding box center [850, 609] width 20 height 20
click at [1328, 505] on body "Mappin Location [GEOGRAPHIC_DATA], [GEOGRAPHIC_DATA], [GEOGRAPHIC_DATA], [GEOGR…" at bounding box center [790, 391] width 1580 height 784
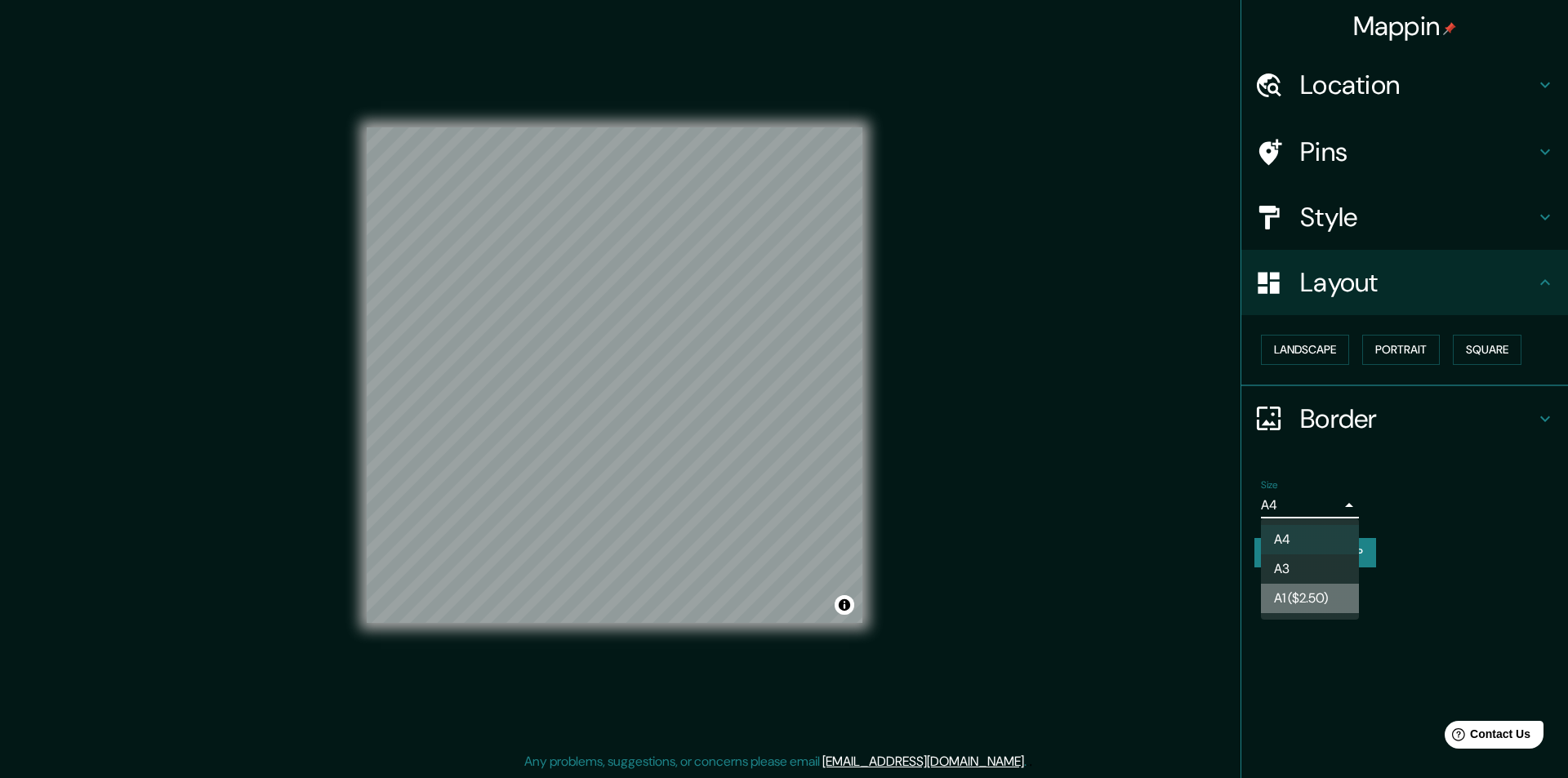
click at [1316, 591] on li "A1 ($2.50)" at bounding box center [1309, 598] width 98 height 29
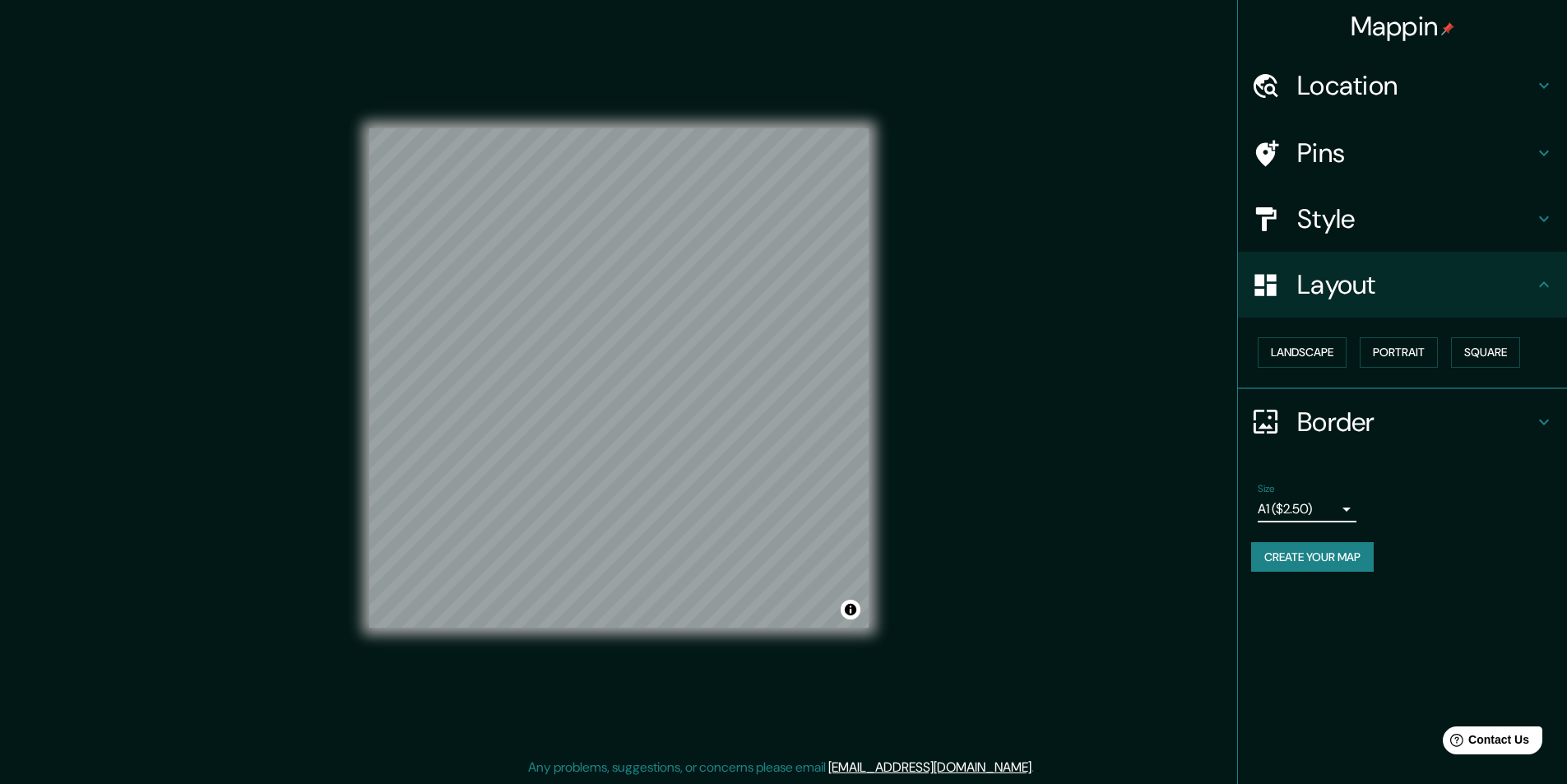
click at [1333, 504] on body "Mappin Location [GEOGRAPHIC_DATA], [GEOGRAPHIC_DATA], [GEOGRAPHIC_DATA], [GEOGR…" at bounding box center [784, 391] width 1567 height 784
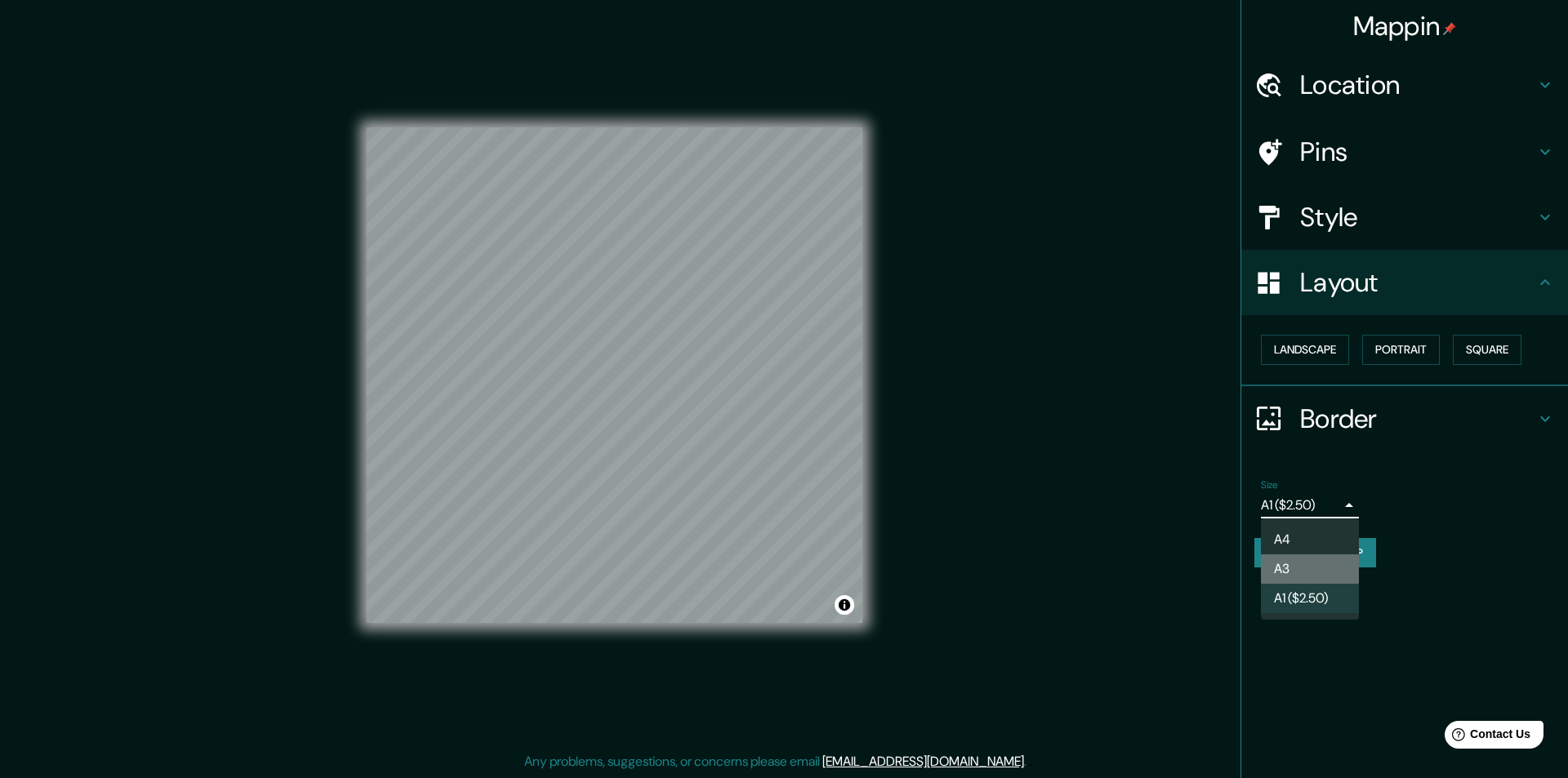
click at [1294, 565] on li "A3" at bounding box center [1309, 568] width 98 height 29
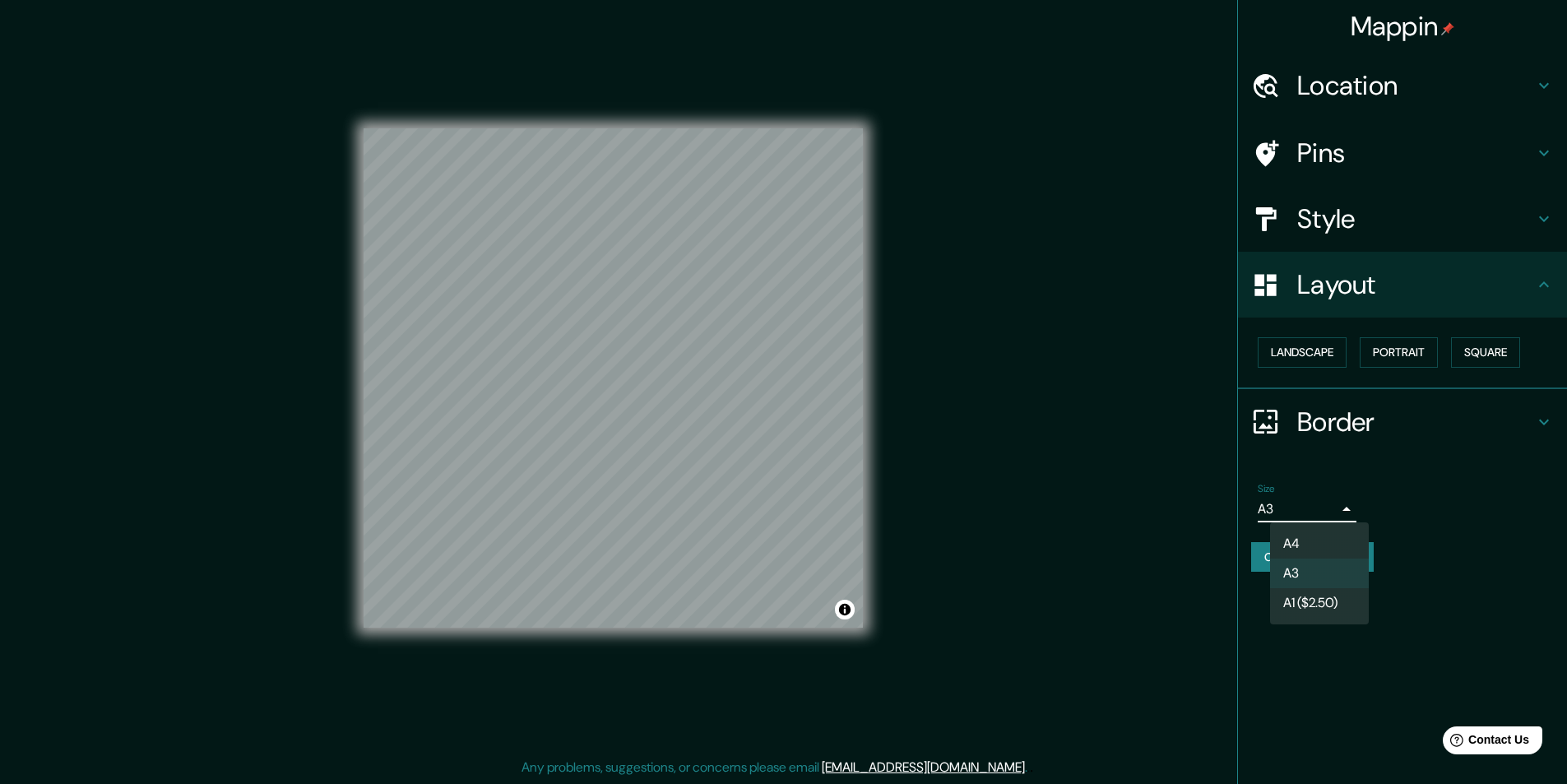
click at [1321, 520] on body "Mappin Location [GEOGRAPHIC_DATA], [GEOGRAPHIC_DATA], [GEOGRAPHIC_DATA], [GEOGR…" at bounding box center [784, 391] width 1567 height 784
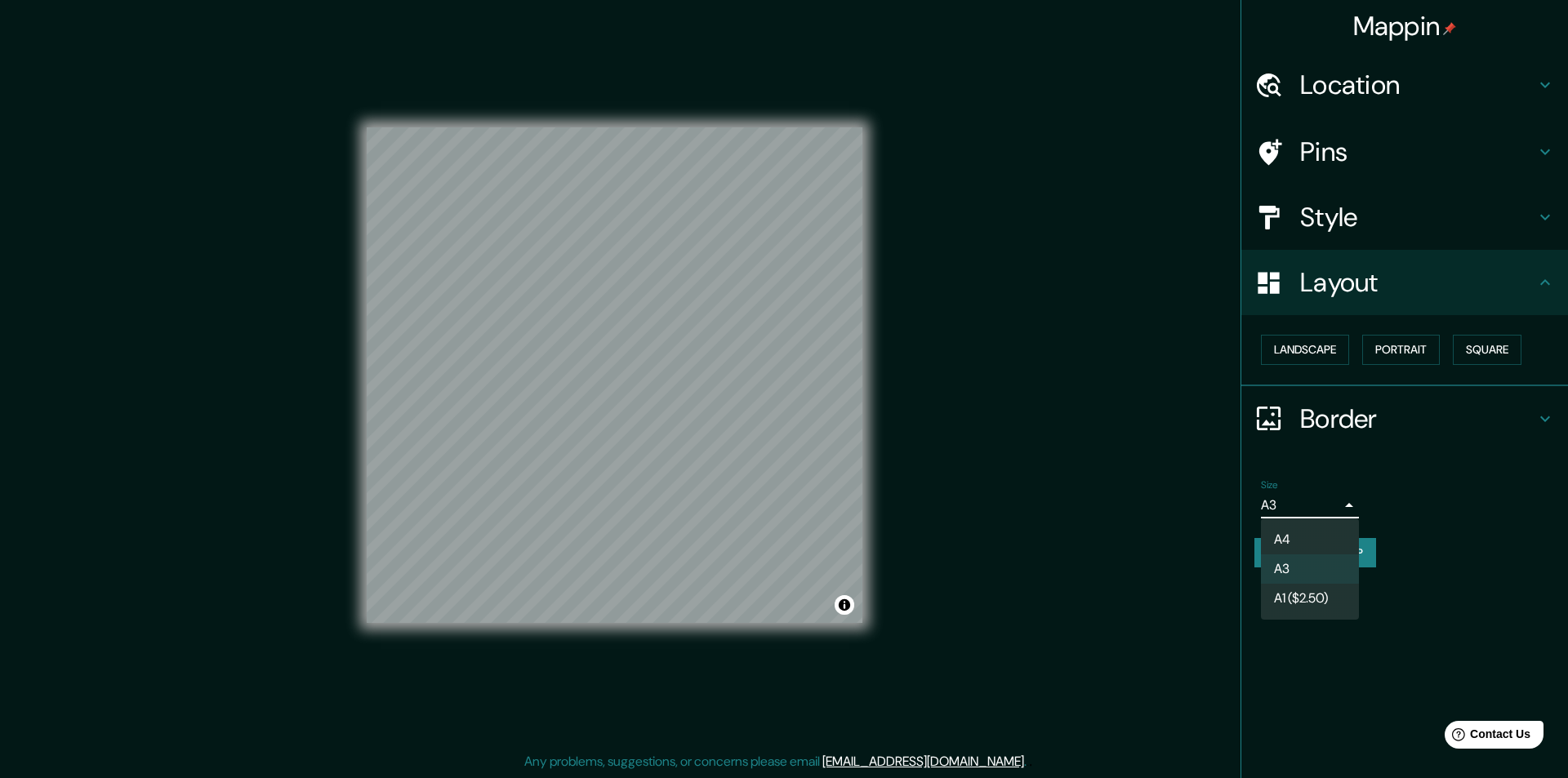
click at [1302, 532] on li "A4" at bounding box center [1309, 539] width 98 height 29
type input "single"
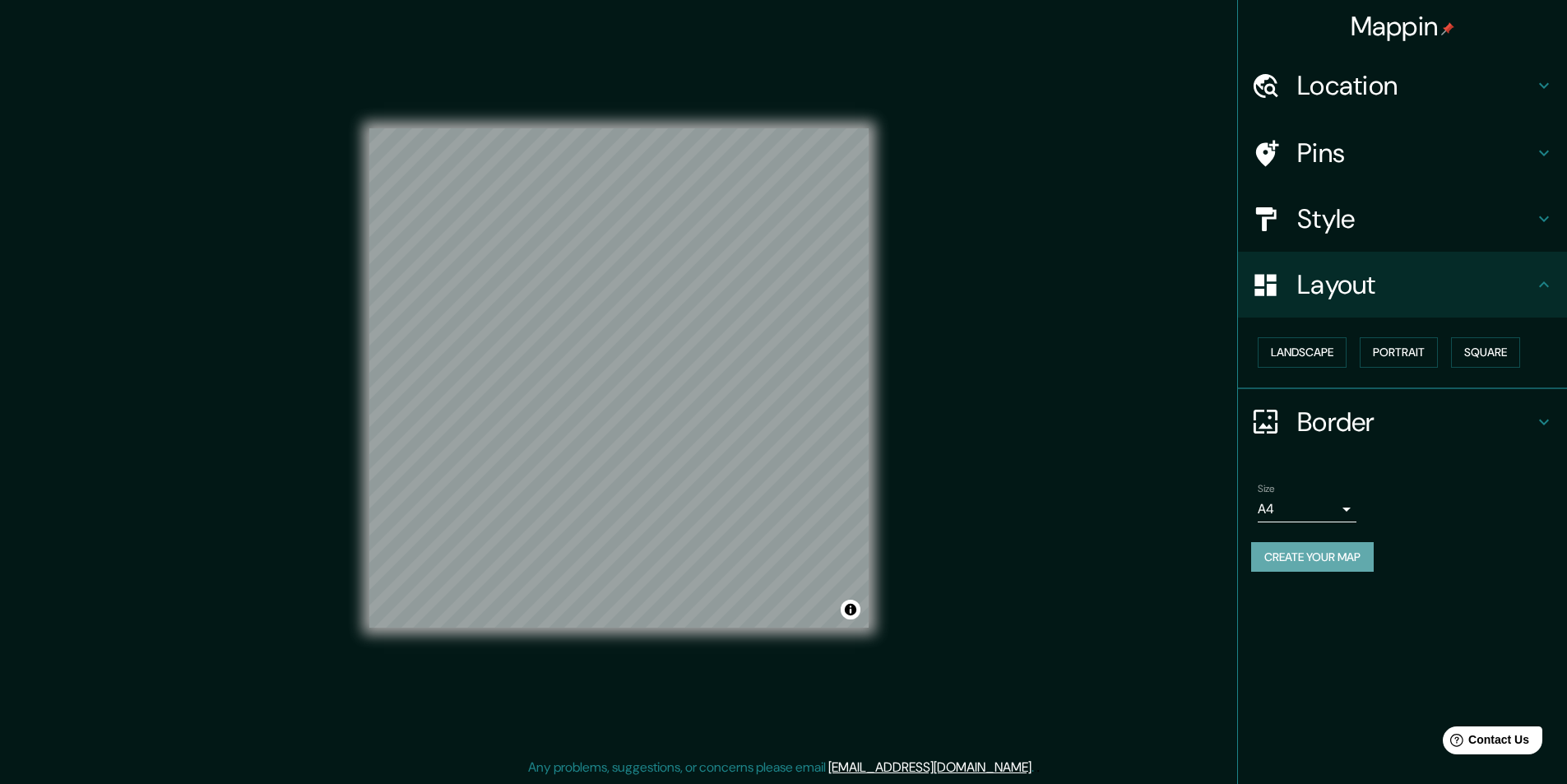
click at [1320, 548] on button "Create your map" at bounding box center [1313, 557] width 122 height 30
click at [1284, 553] on button "Create your map" at bounding box center [1313, 557] width 122 height 30
click at [1509, 441] on div "Border" at bounding box center [1403, 422] width 330 height 66
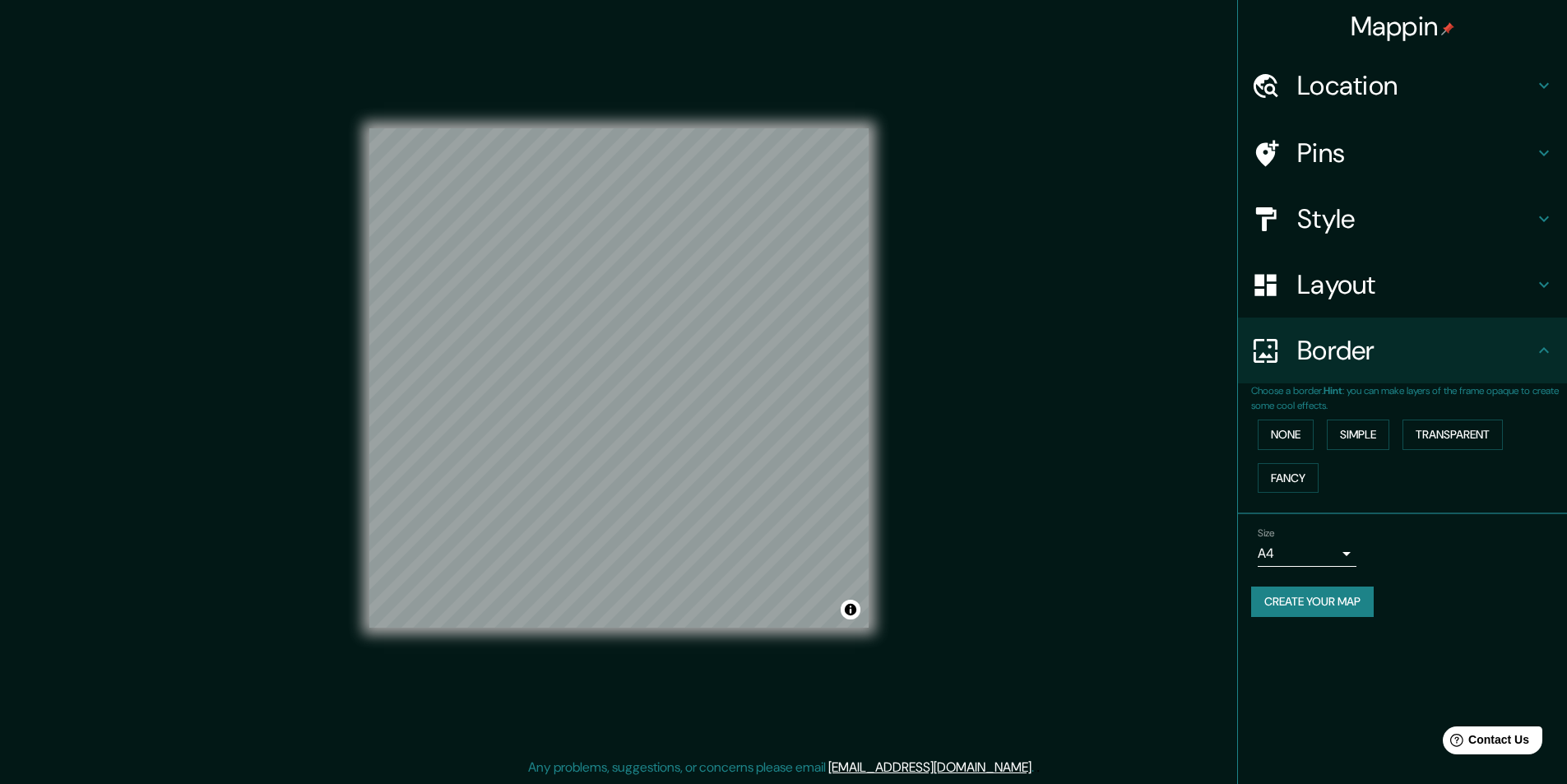
click at [1327, 280] on h4 "Layout" at bounding box center [1416, 284] width 237 height 33
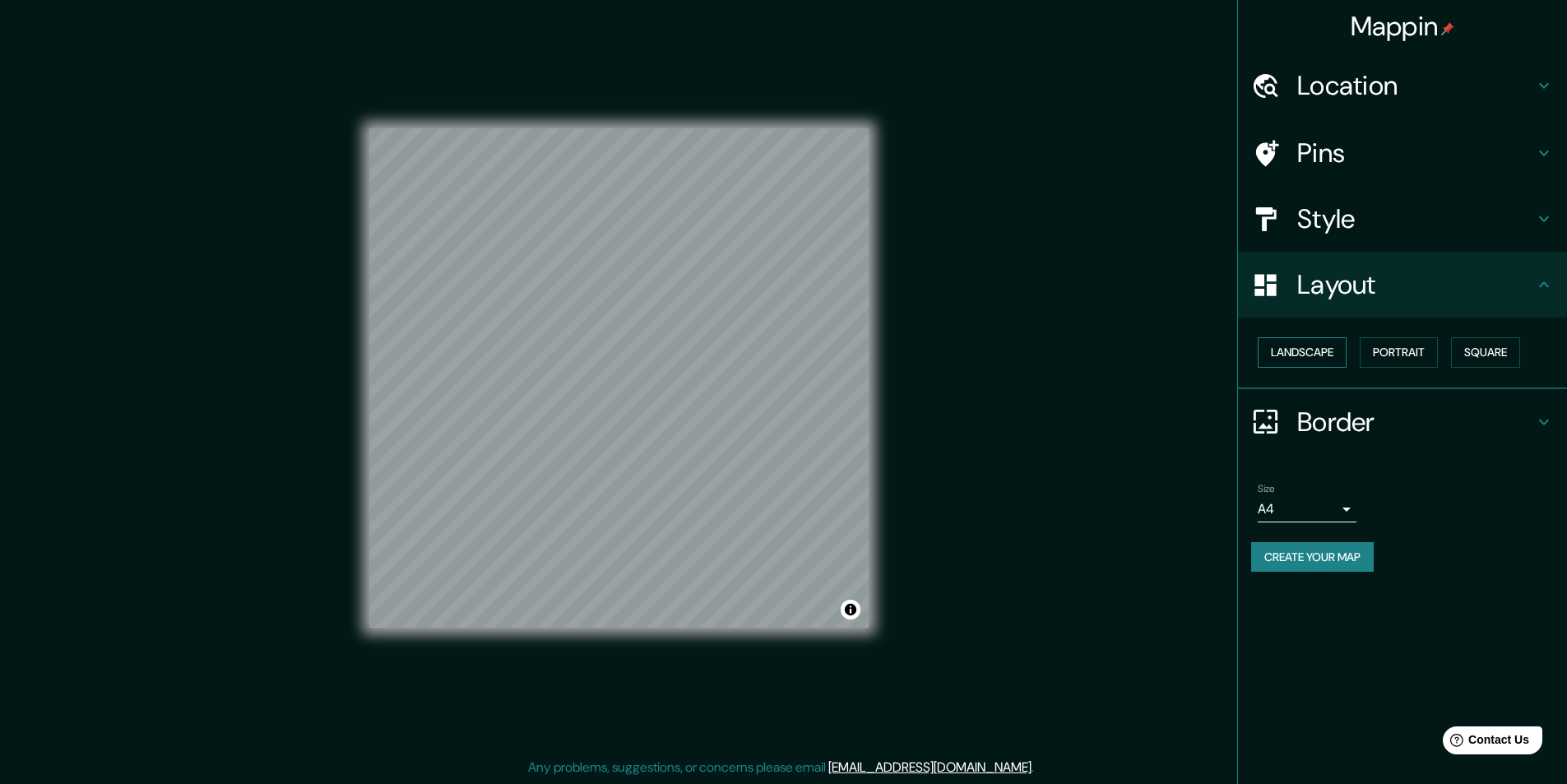
click at [1335, 349] on button "Landscape" at bounding box center [1302, 352] width 89 height 30
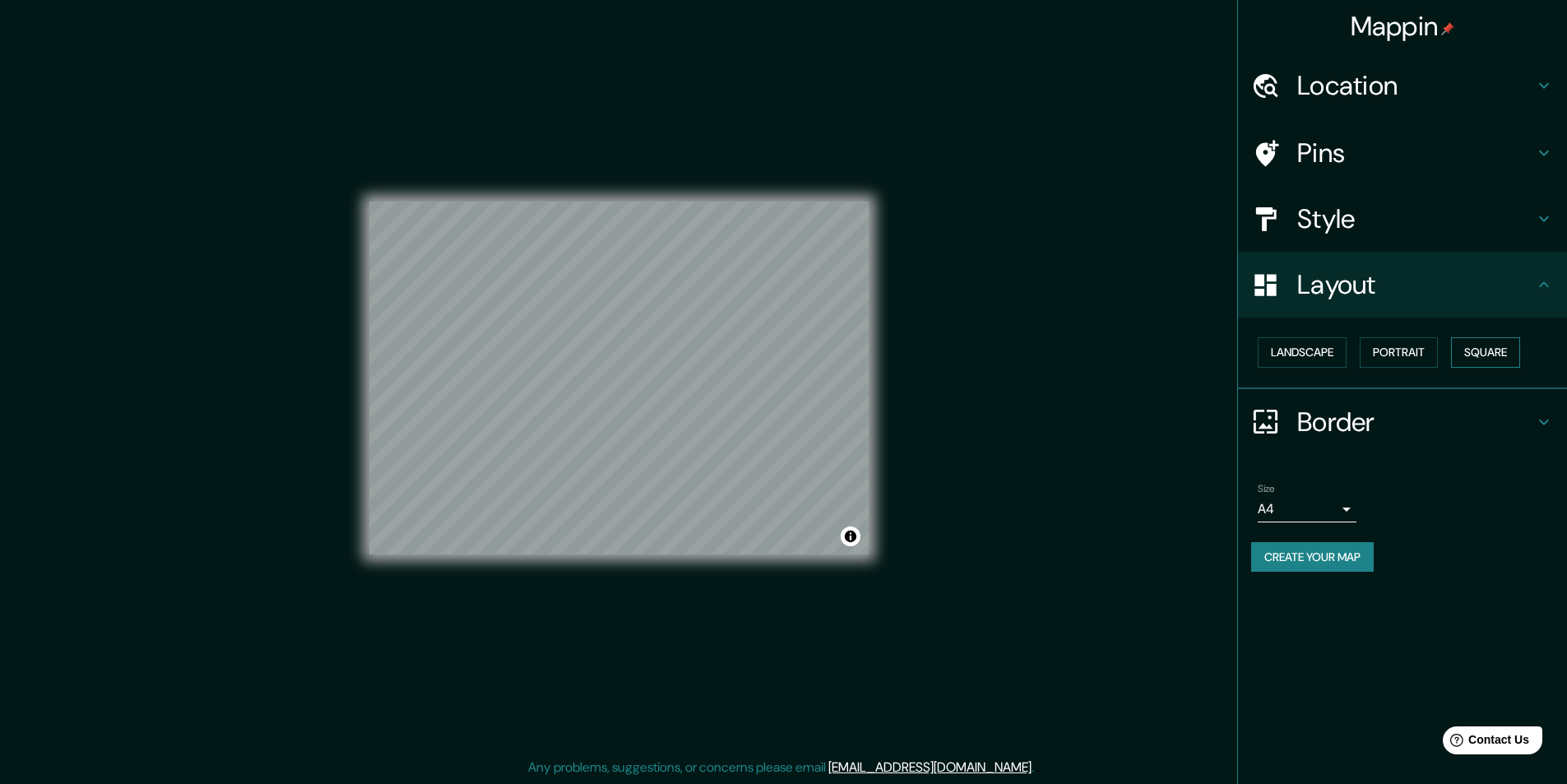
click at [1463, 357] on button "Square" at bounding box center [1485, 352] width 69 height 30
